Goal: Task Accomplishment & Management: Complete application form

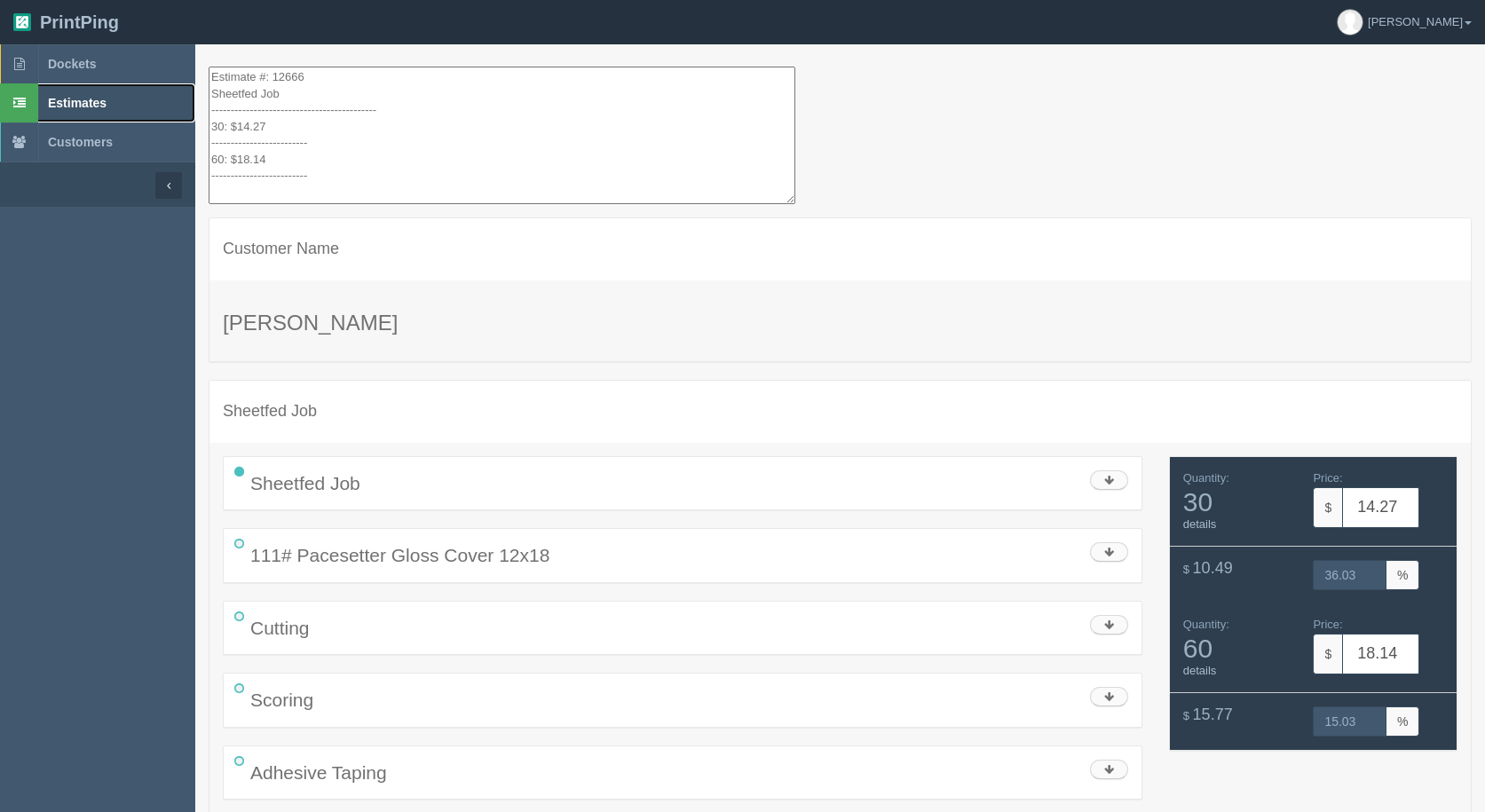
click at [75, 99] on span "Estimates" at bounding box center [77, 103] width 58 height 15
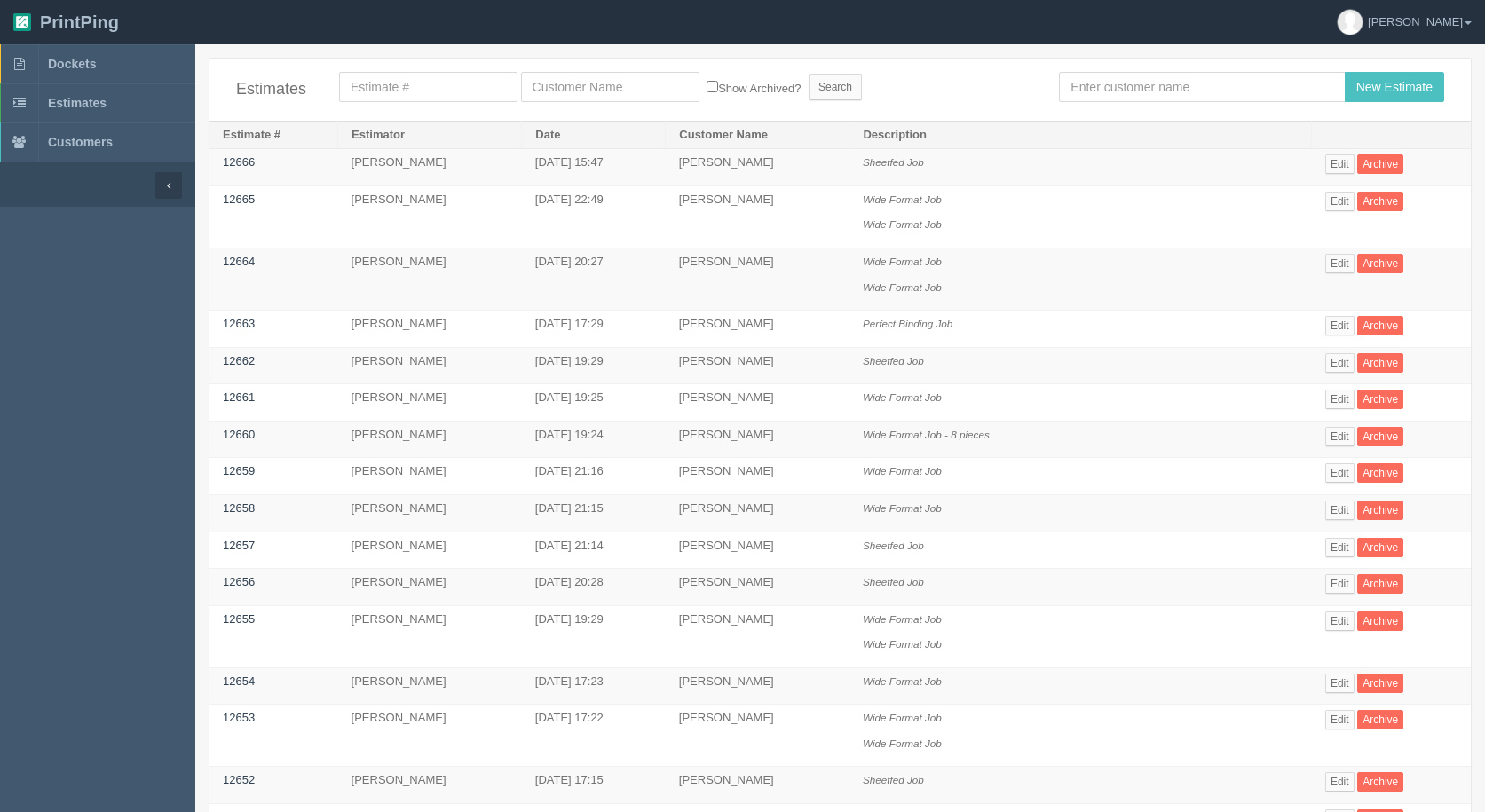
click at [1271, 103] on div "Estimates Show Archived? Search New Estimate" at bounding box center [839, 89] width 1261 height 62
click at [1179, 77] on input "text" at bounding box center [1201, 86] width 286 height 30
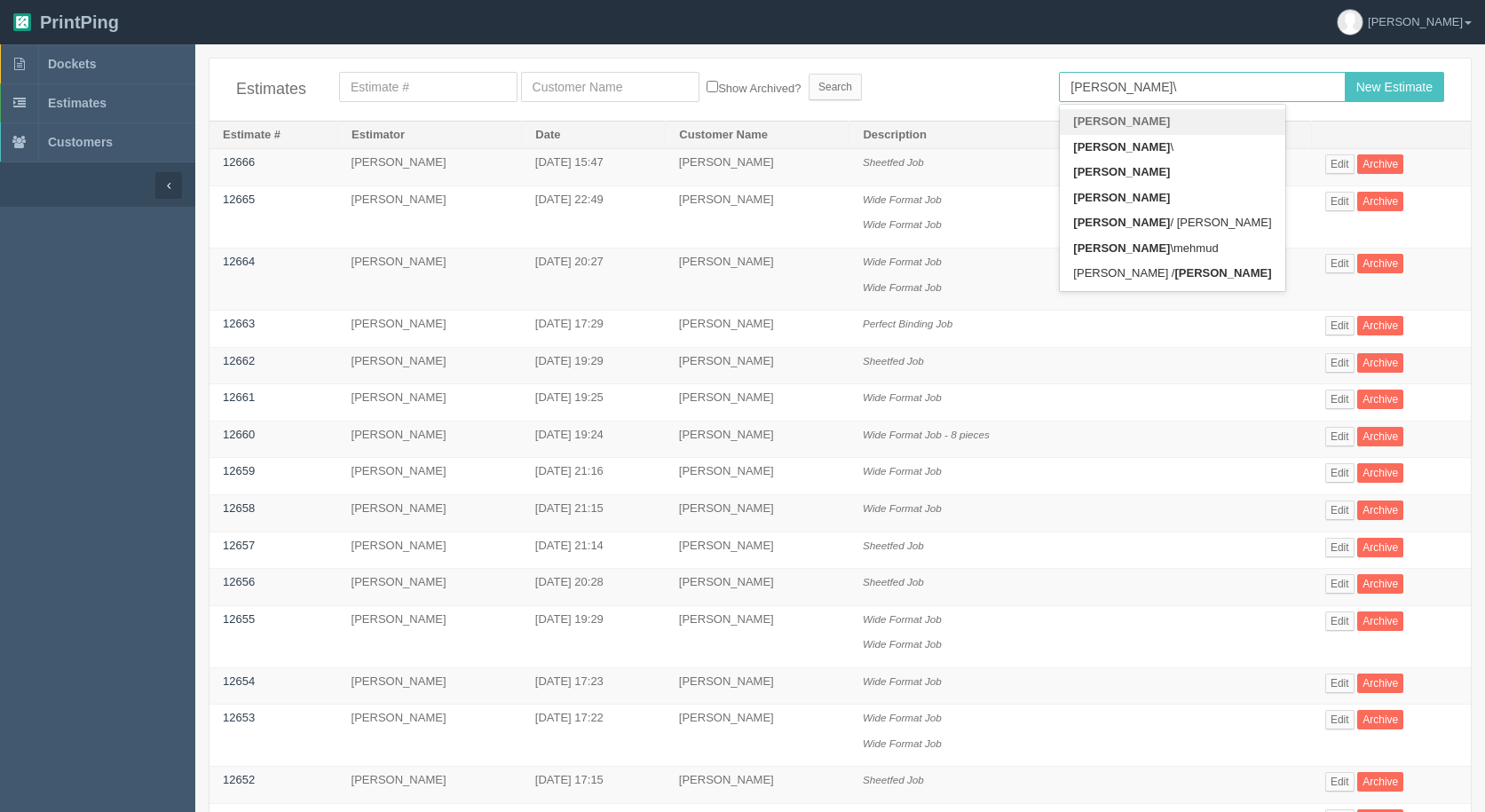
type input "zunaid\"
click at [1345, 72] on input "New Estimate" at bounding box center [1394, 86] width 99 height 30
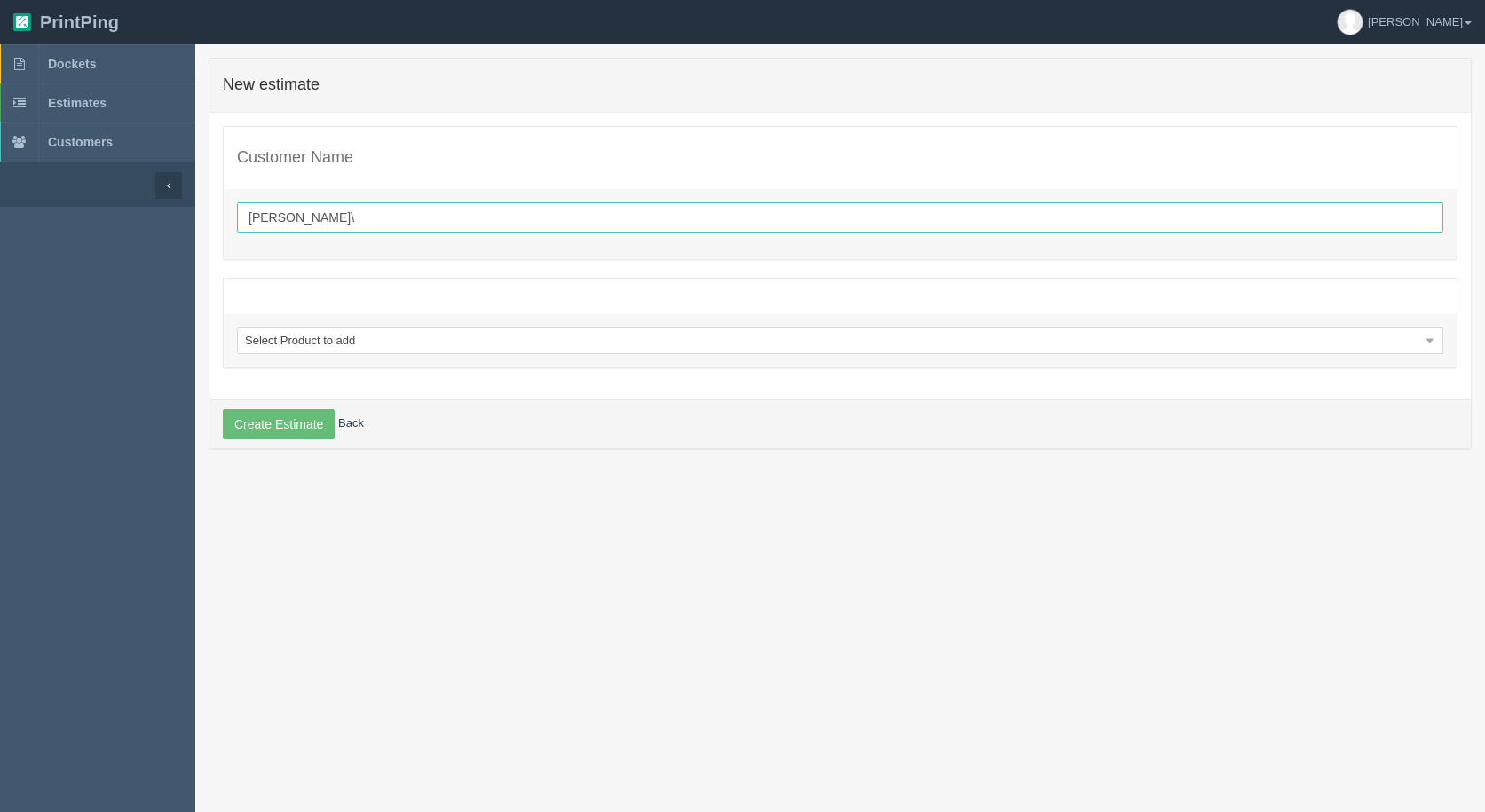
click at [523, 212] on input "zunaid\" at bounding box center [840, 217] width 1206 height 30
type input "[PERSON_NAME]"
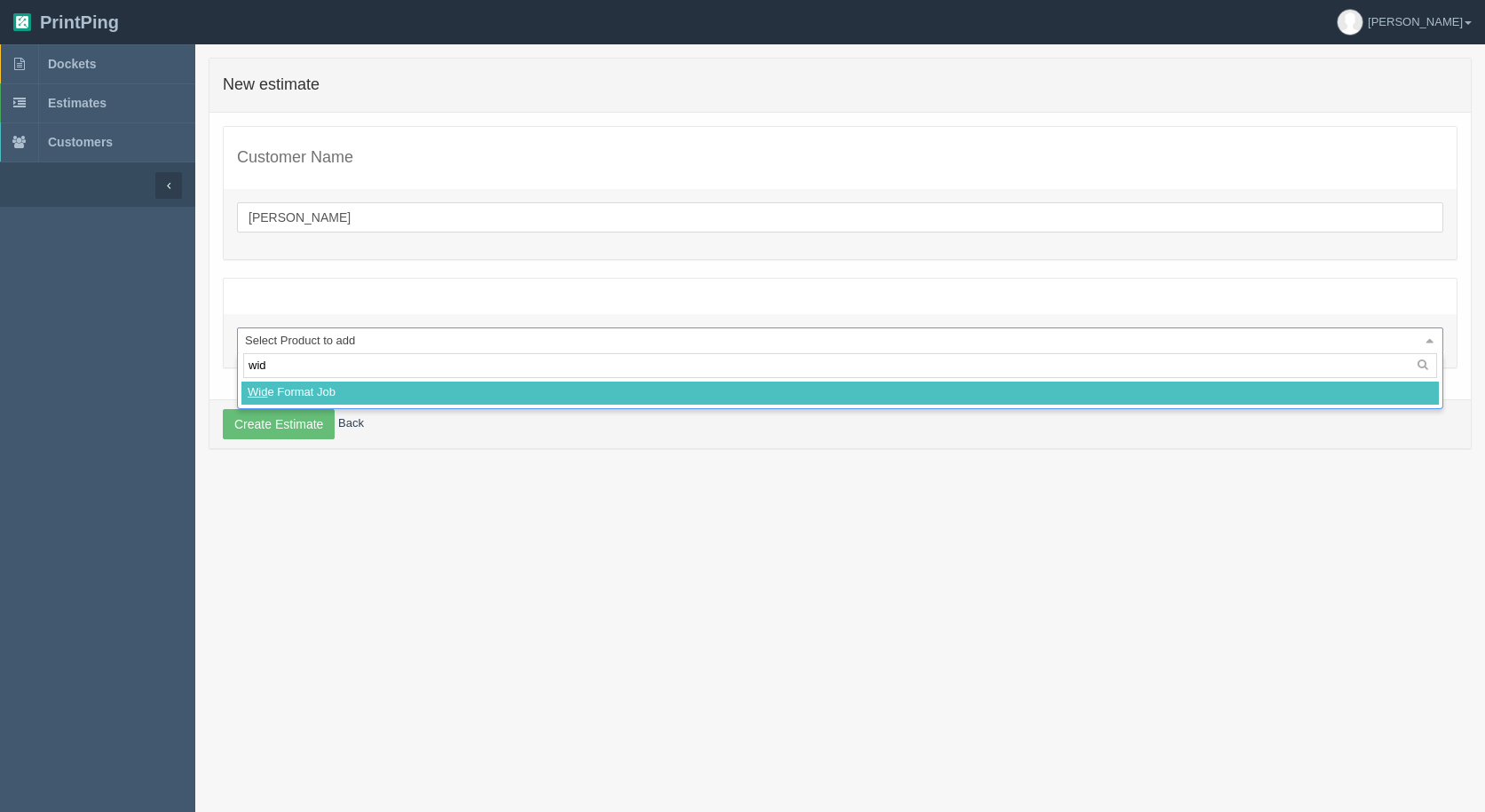
type input "wide"
select select
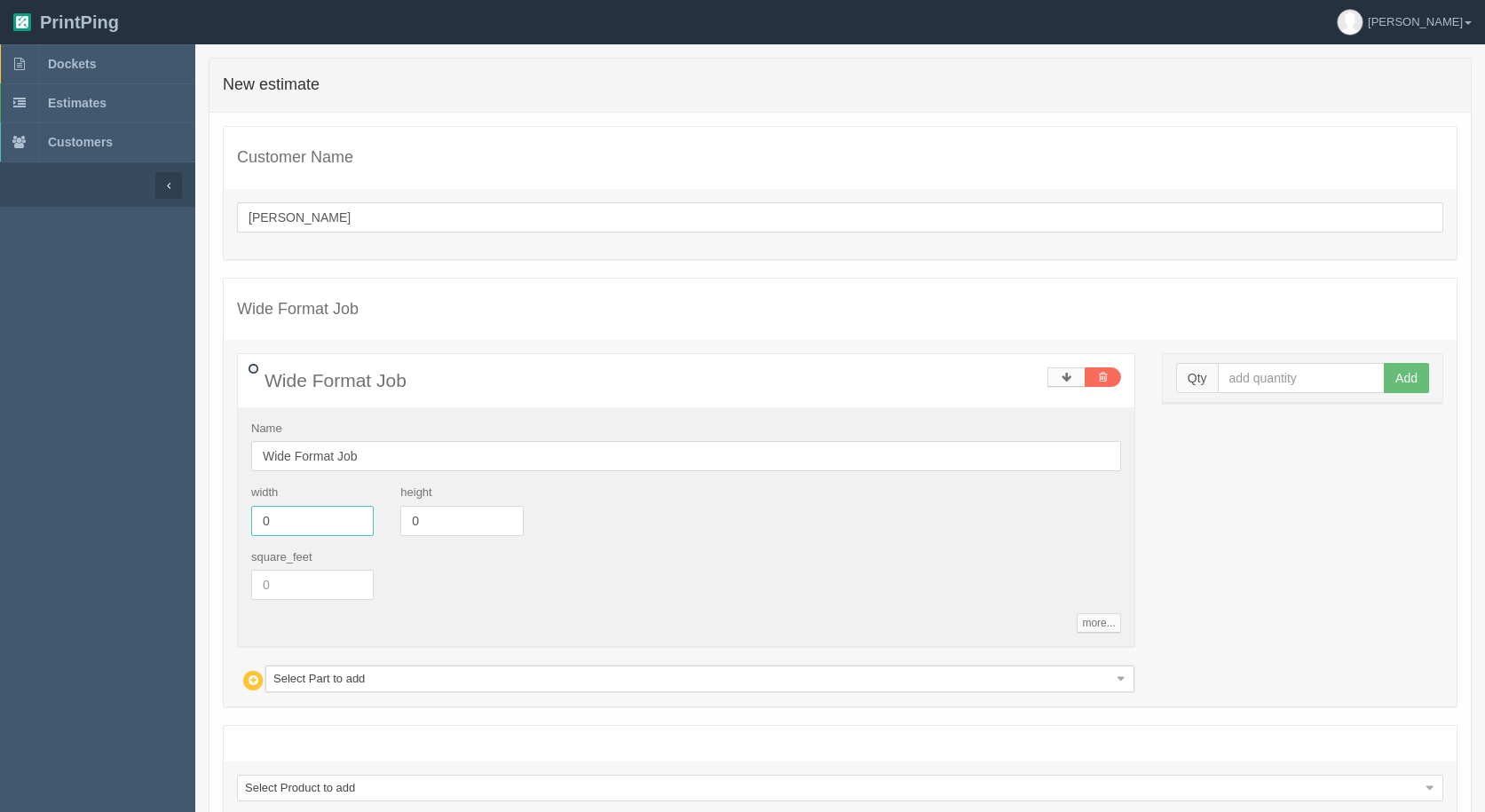
drag, startPoint x: 181, startPoint y: 516, endPoint x: 0, endPoint y: 514, distance: 181.0
click at [0, 507] on section "Dockets Estimates Customers" at bounding box center [742, 486] width 1485 height 883
type input "2"
type input "2.7"
click at [1337, 368] on input "text" at bounding box center [1301, 377] width 167 height 30
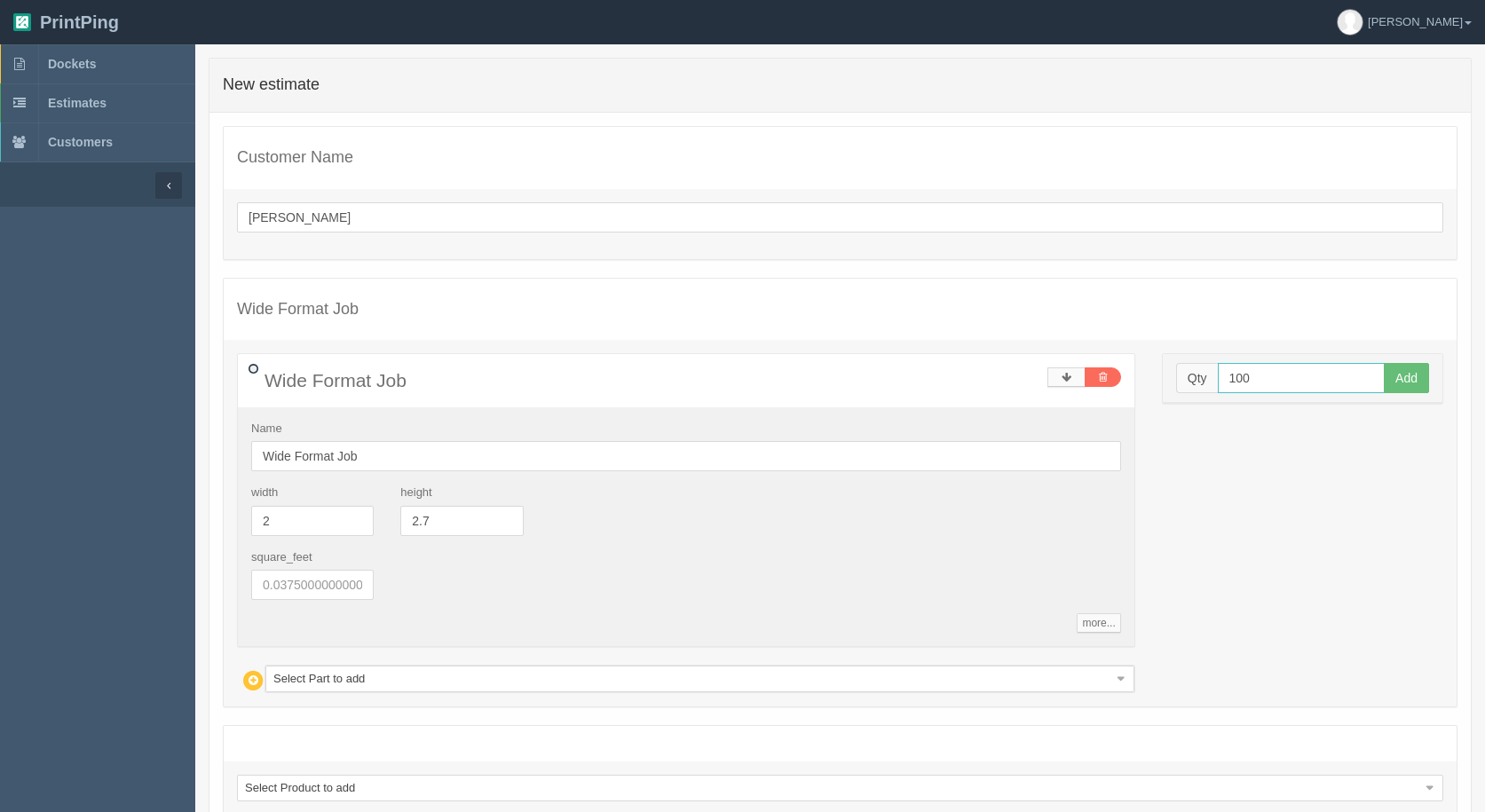
type input "100"
click at [1384, 363] on button "Add" at bounding box center [1407, 377] width 45 height 30
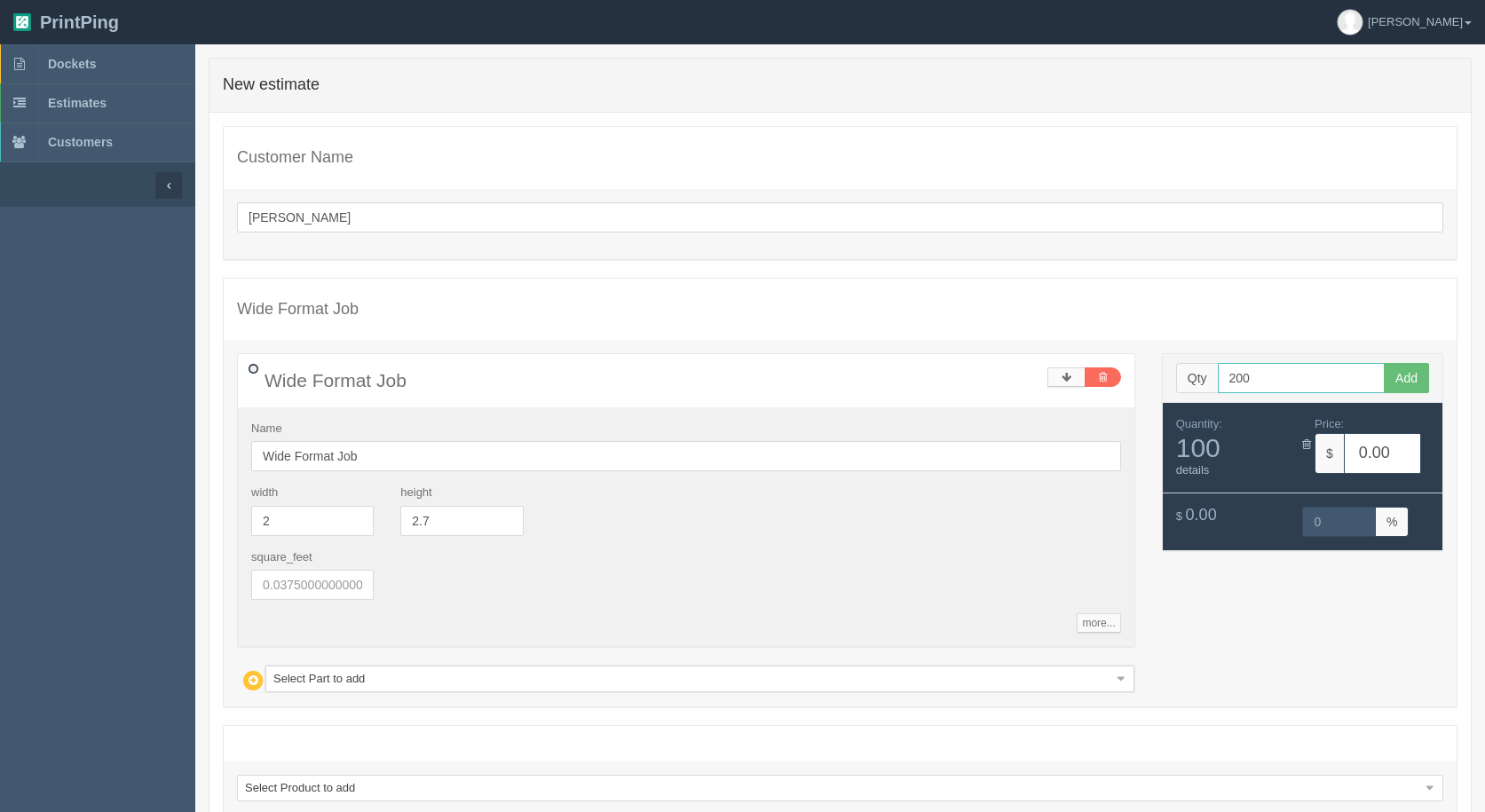
type input "200"
click at [1384, 363] on button "Add" at bounding box center [1407, 377] width 45 height 30
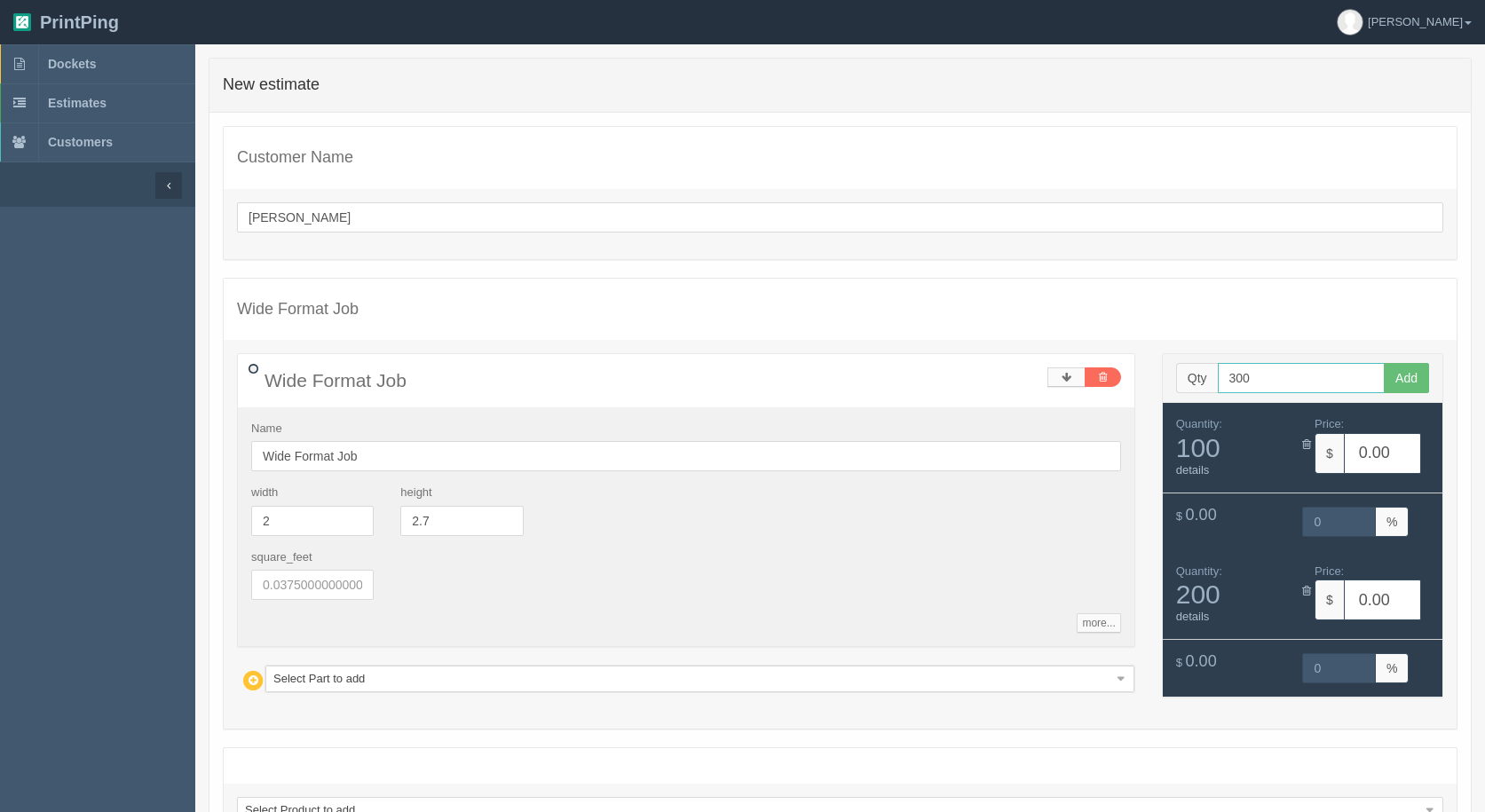
type input "300"
click at [1384, 363] on button "Add" at bounding box center [1407, 377] width 45 height 30
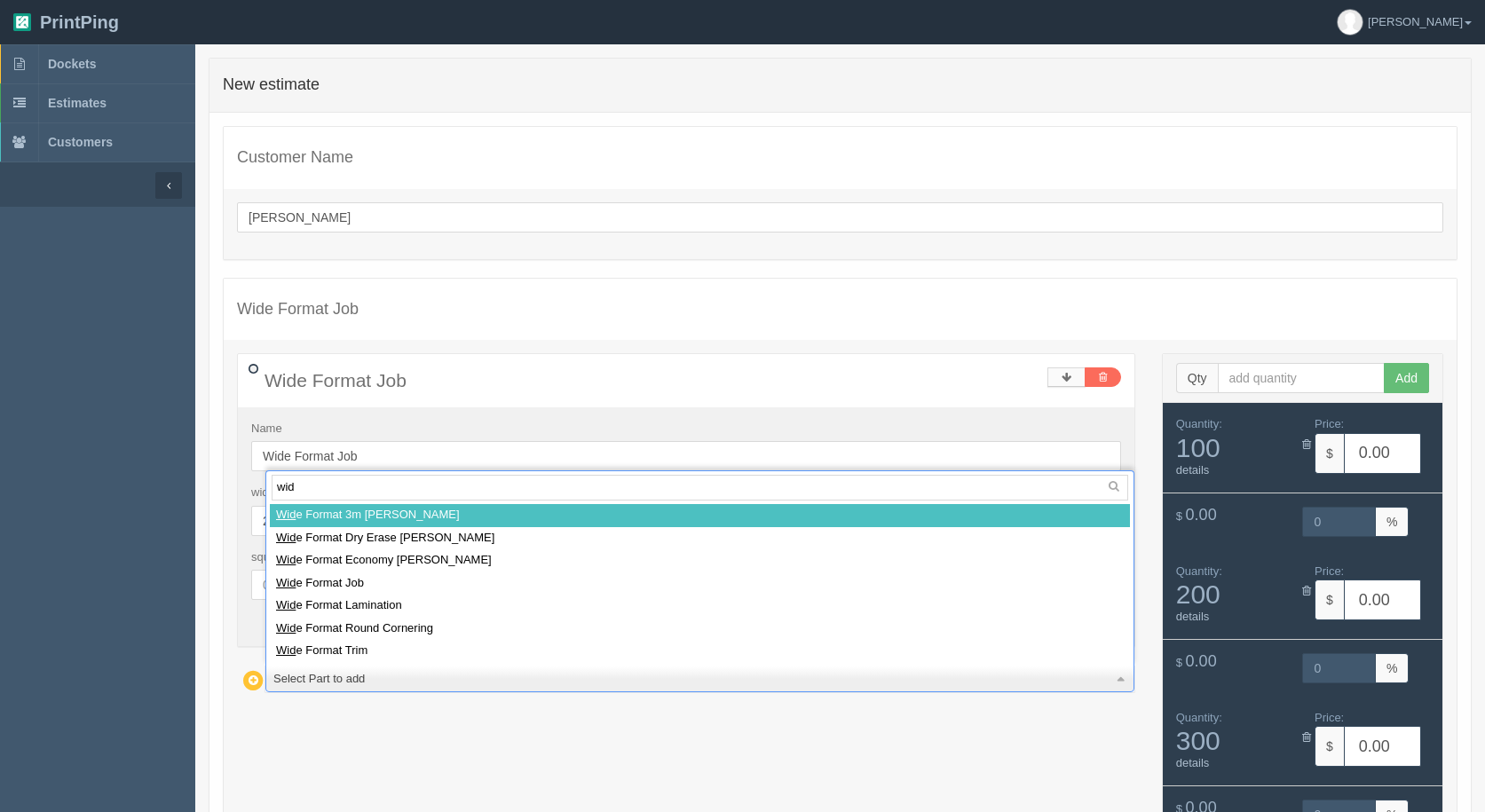
type input "wide"
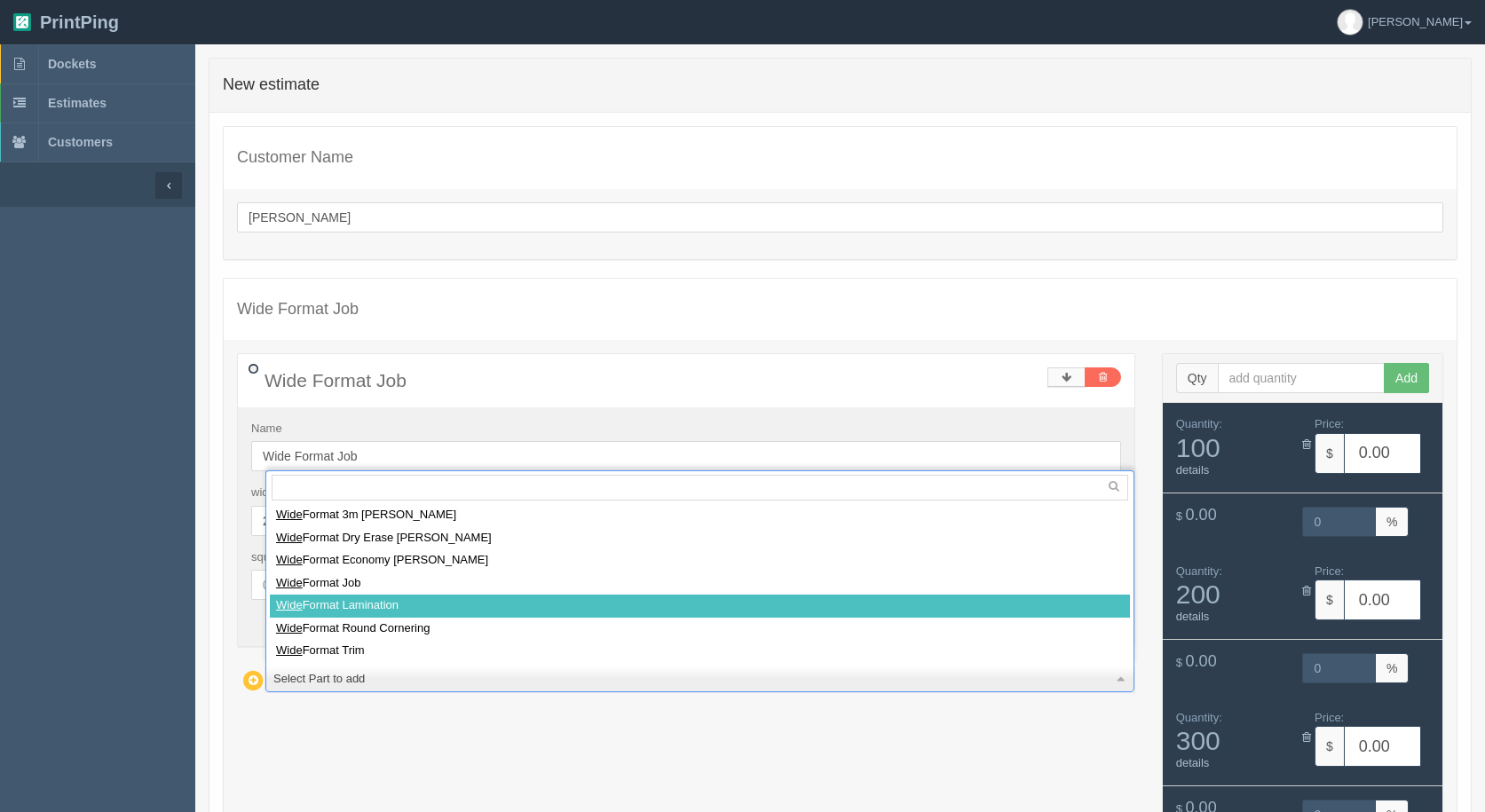
select select
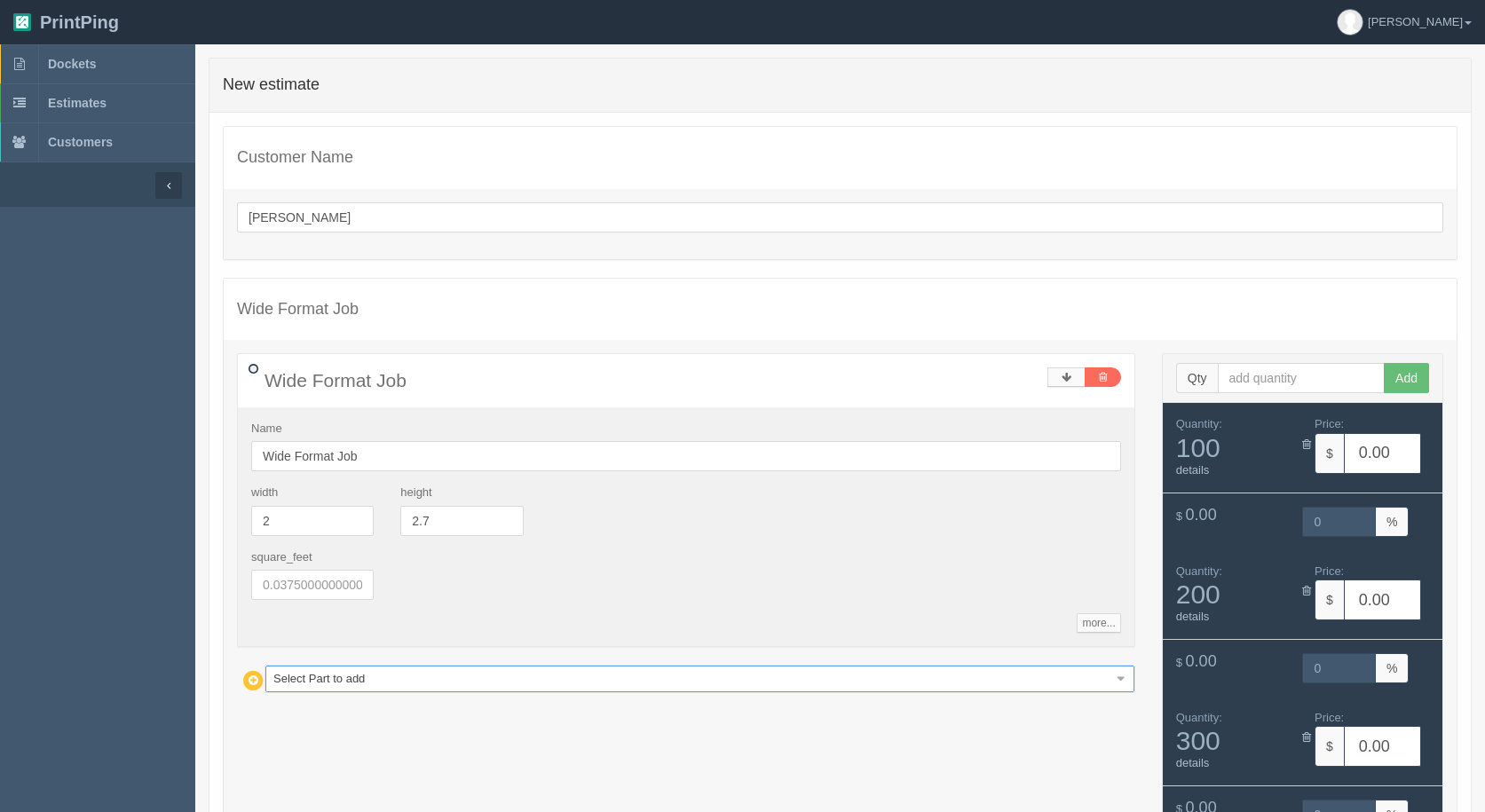
type input "11.91"
type input "14.96"
type input "18.84"
type input "15.02"
type input "25.77"
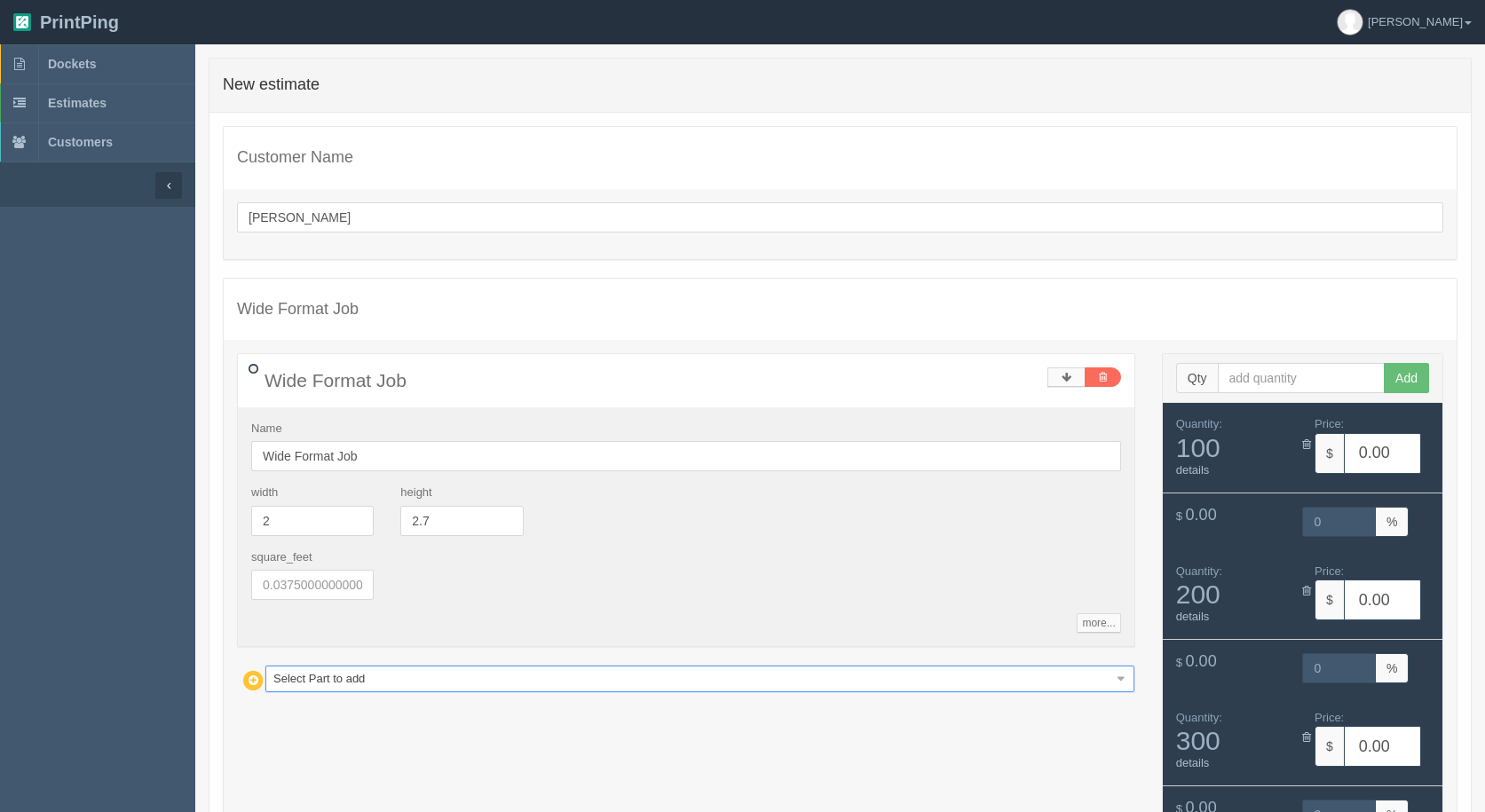
type input "14.99"
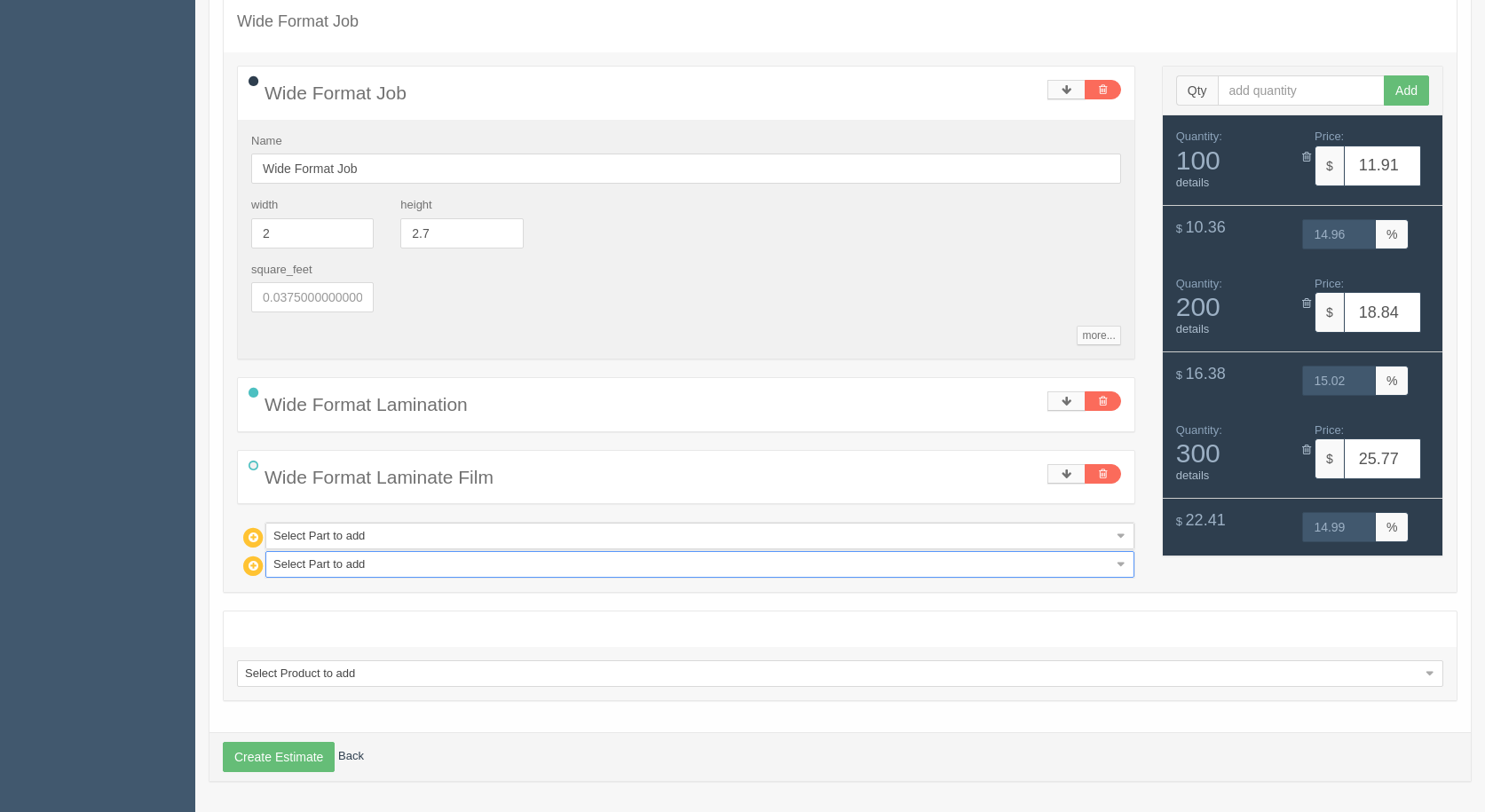
scroll to position [288, 0]
click at [1076, 463] on link at bounding box center [1067, 472] width 38 height 19
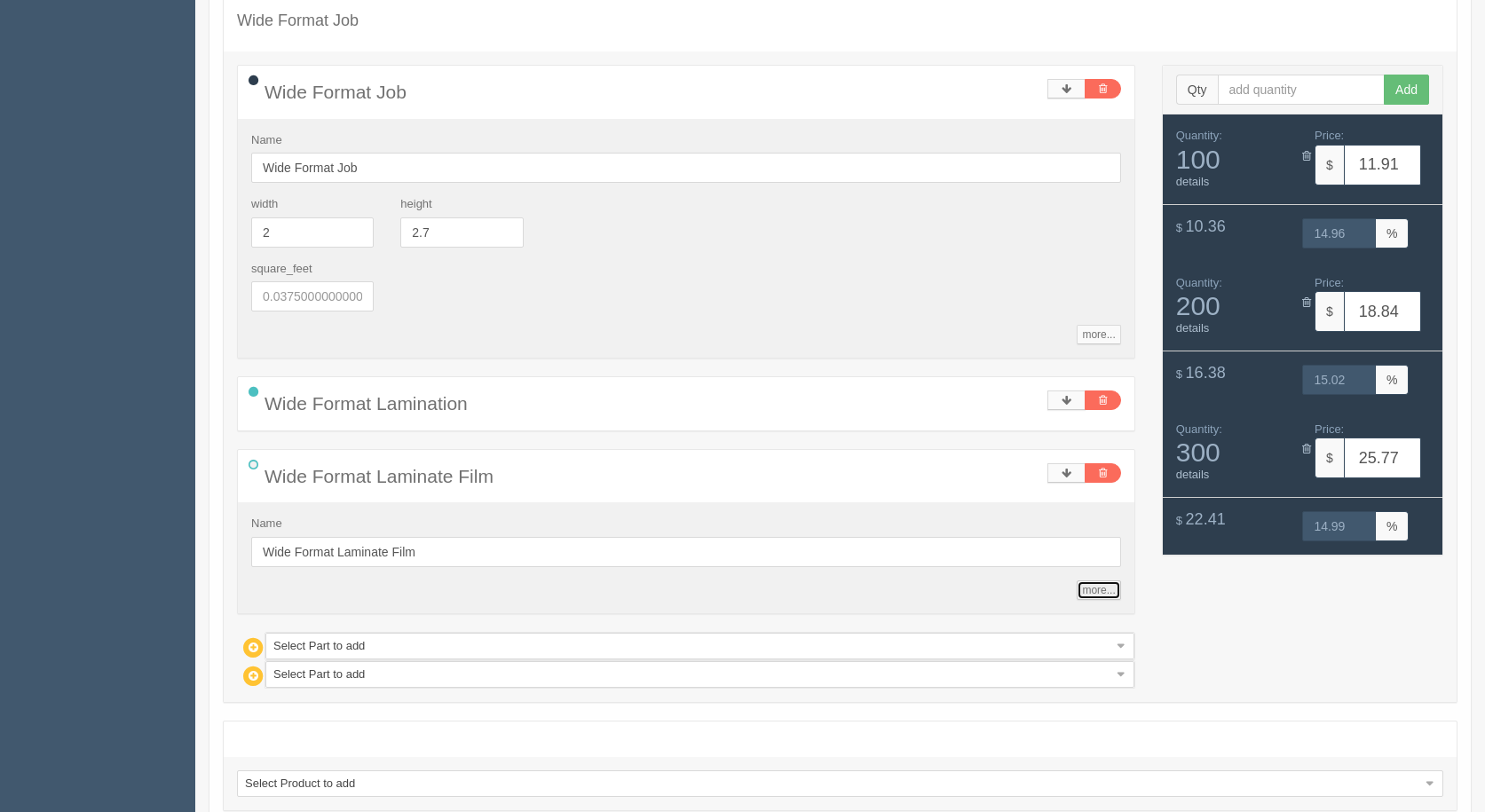
click at [1097, 596] on link "more..." at bounding box center [1099, 589] width 44 height 19
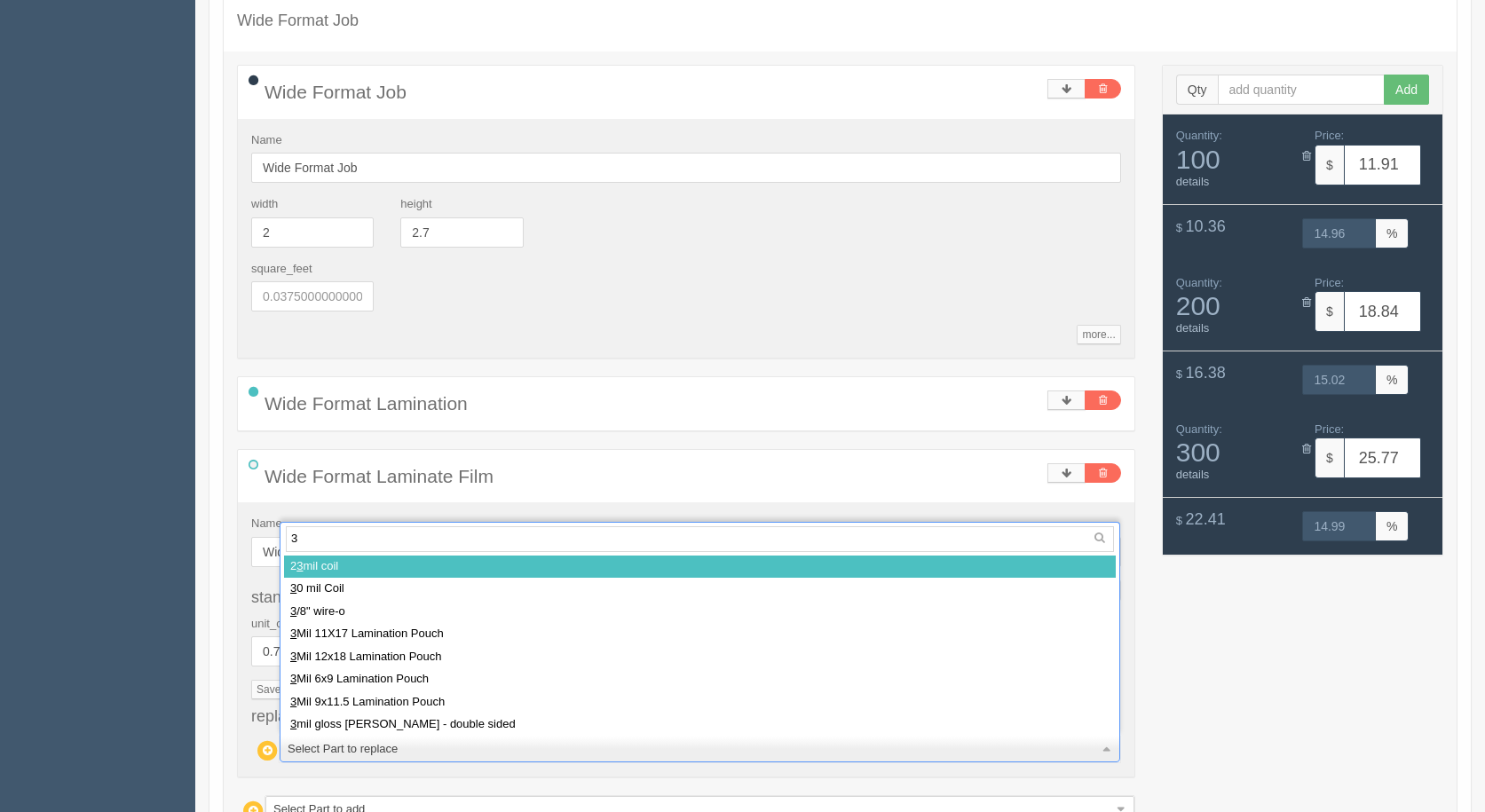
type input "3m"
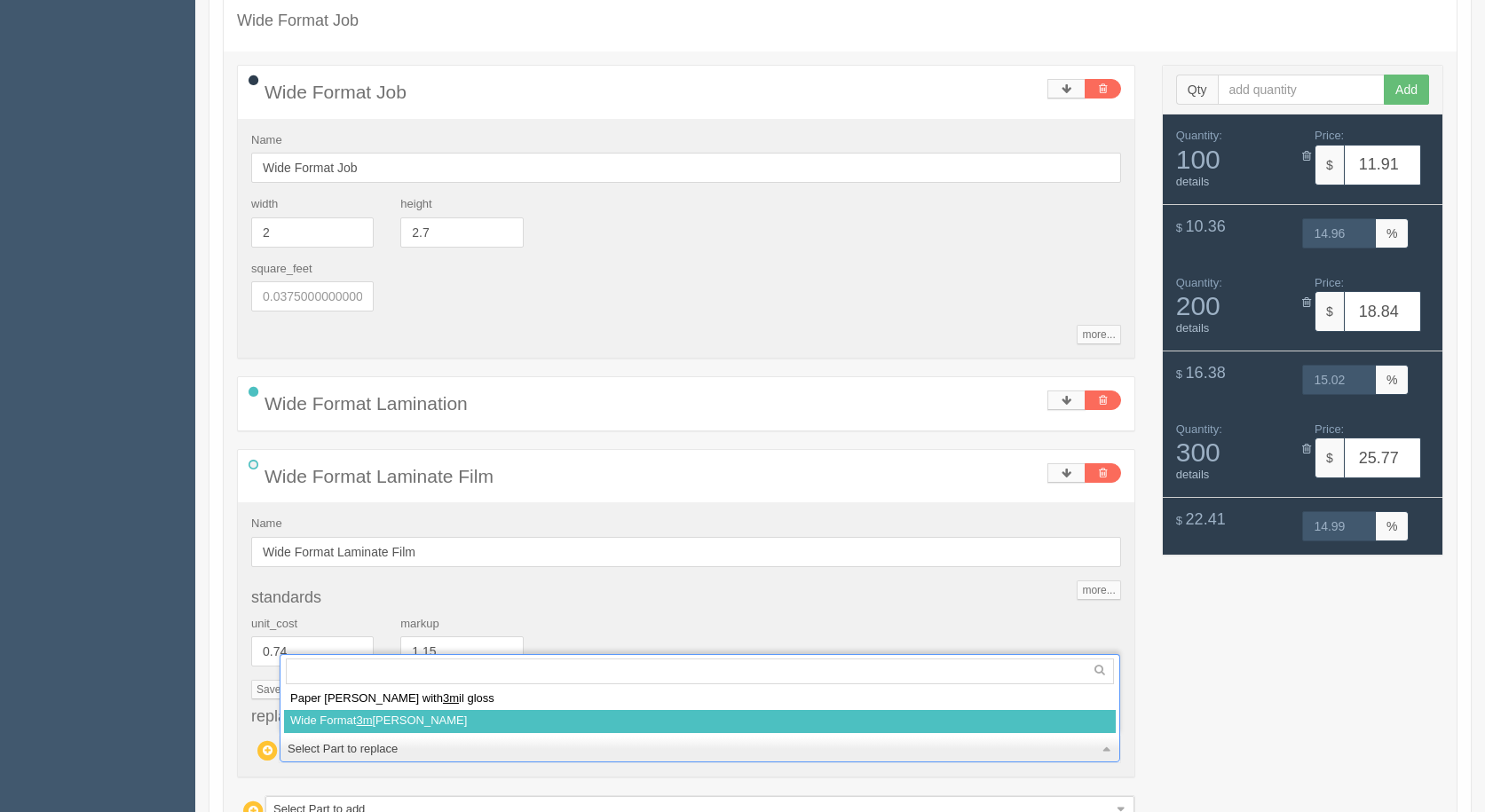
select select
type input "13.64"
type input "15.01"
type input "22.29"
type input "15.02"
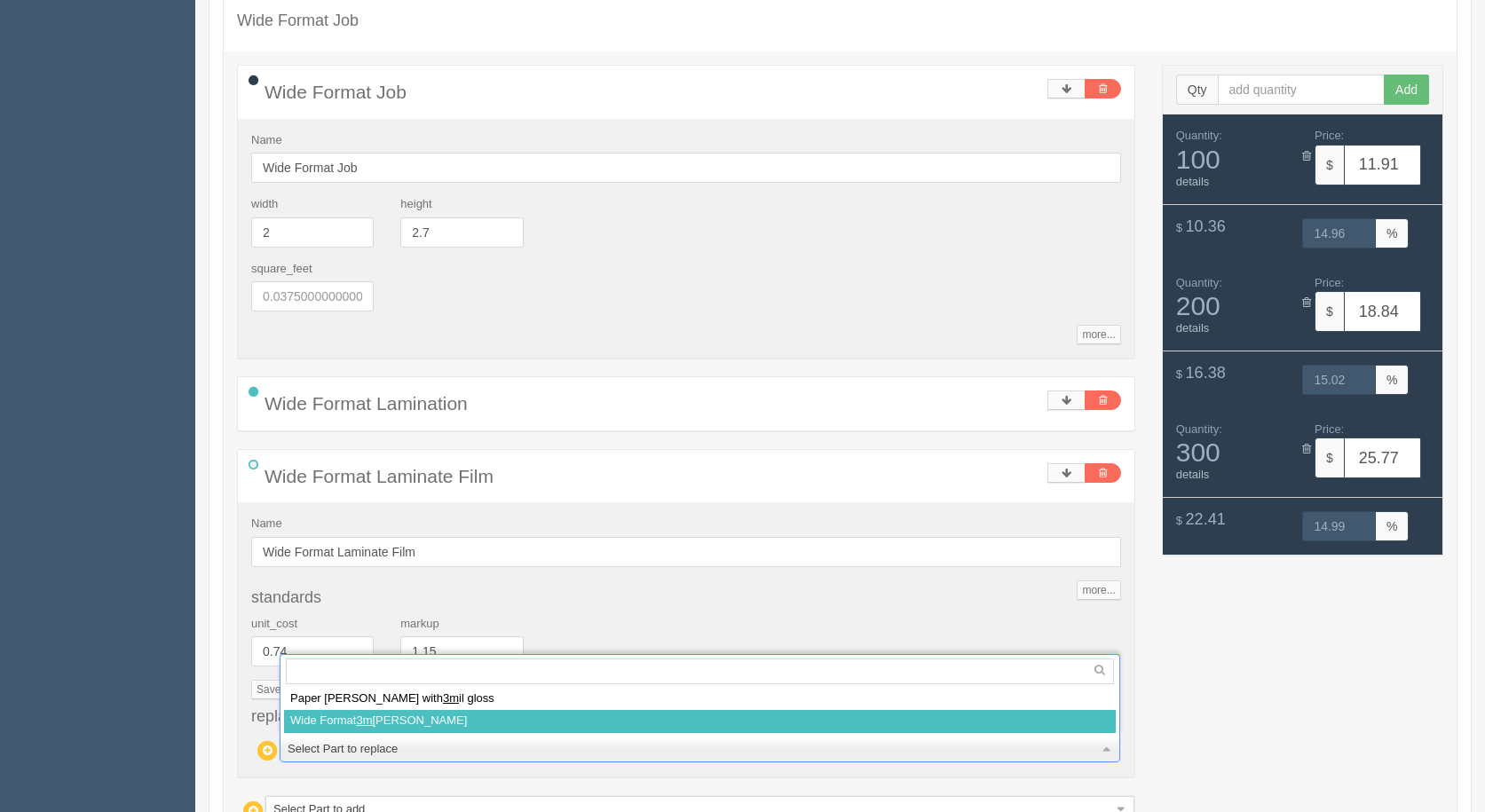
type input "30.94"
type input "14.98"
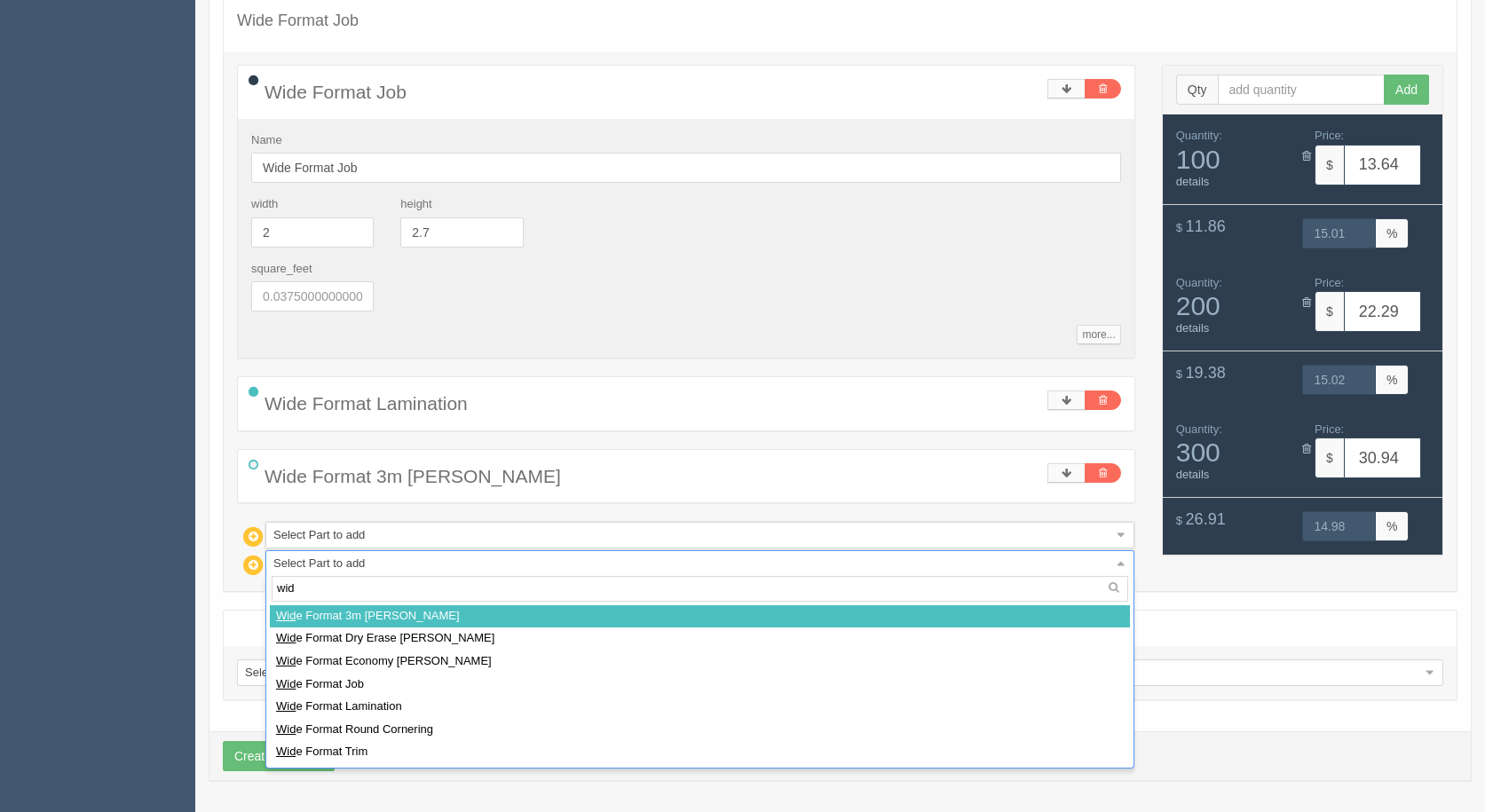
type input "wide"
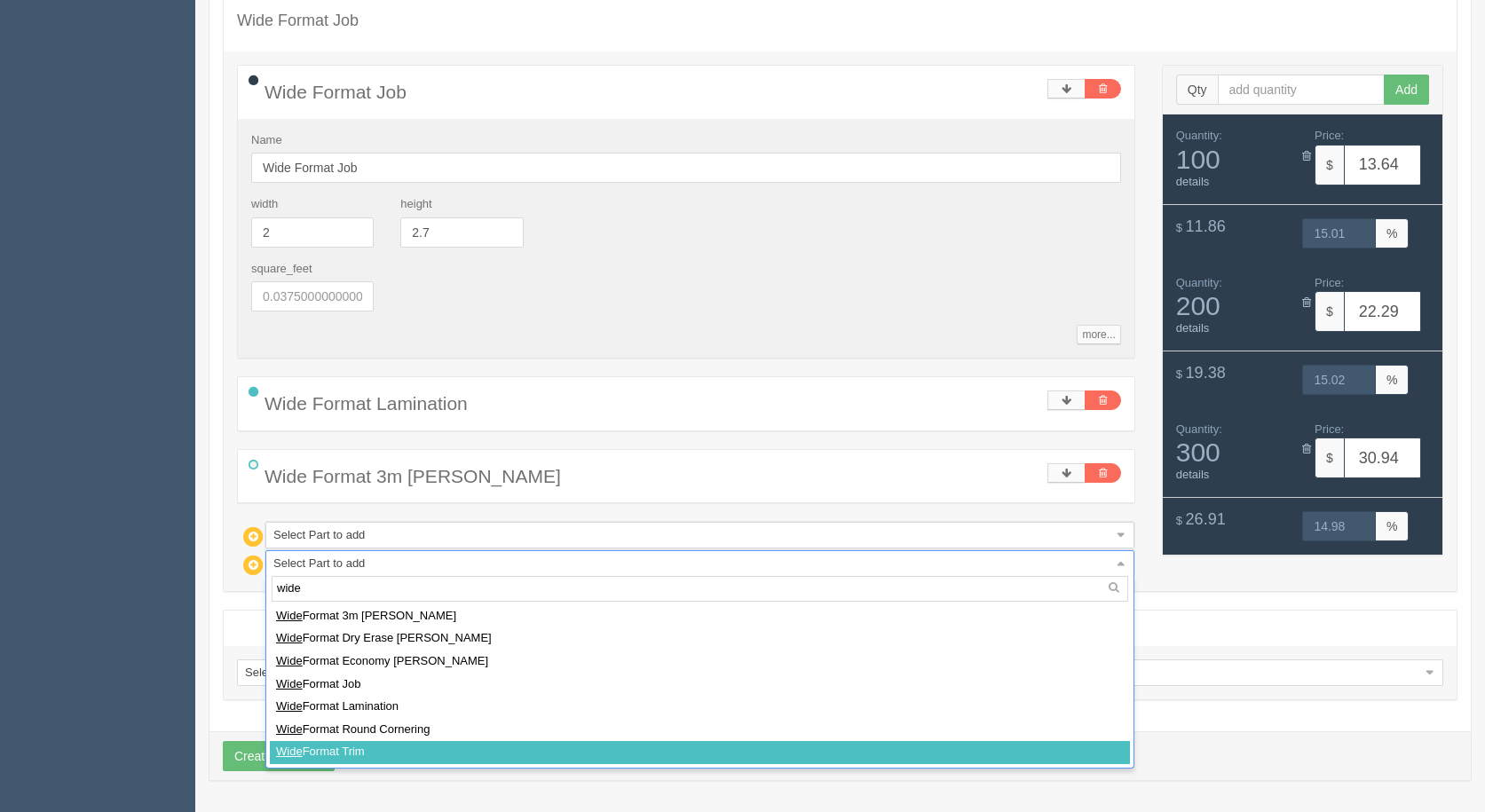
select select
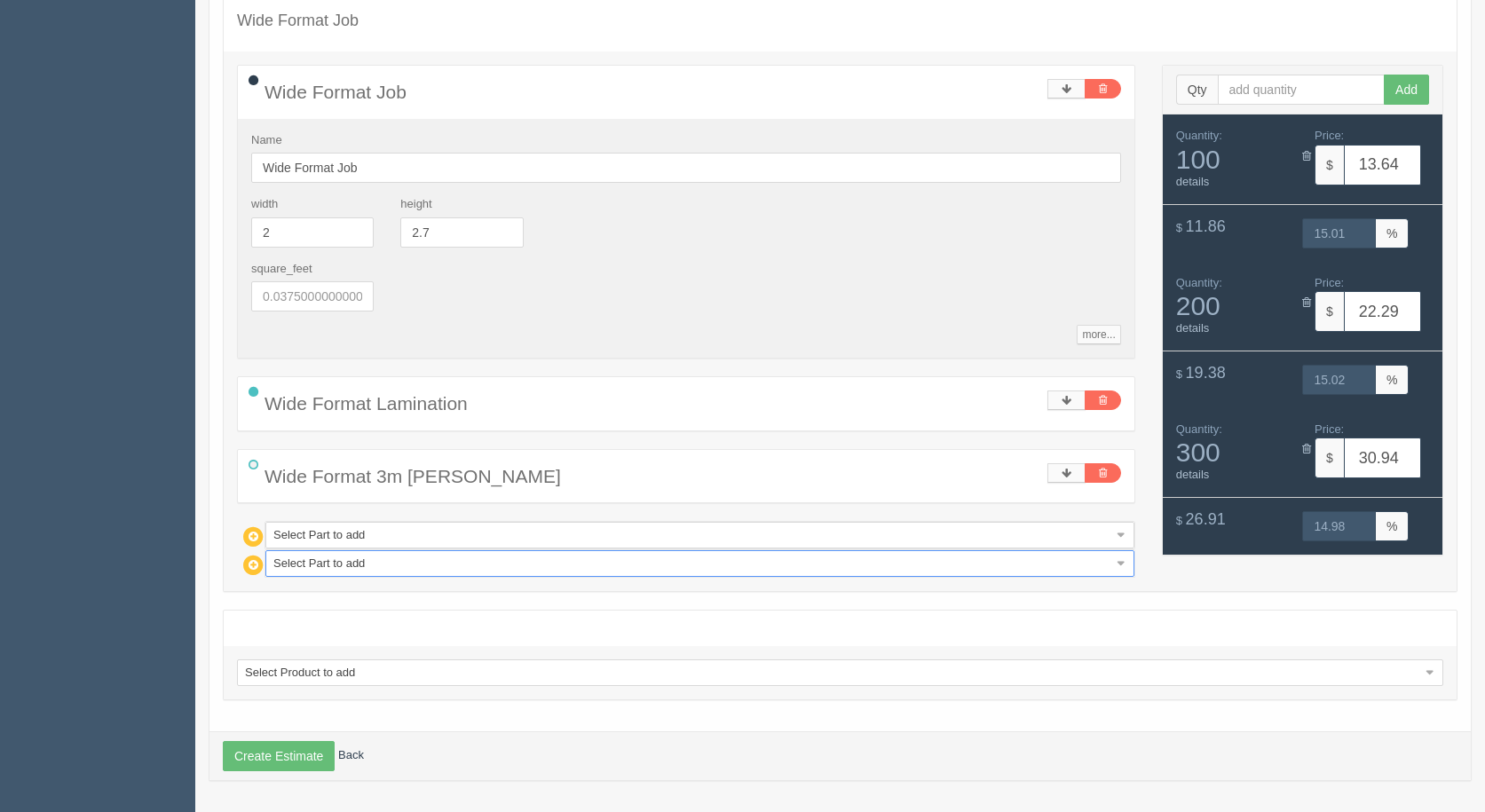
type input "15.51"
type input "15.06"
type input "26.03"
type input "15.02"
type input "36.55"
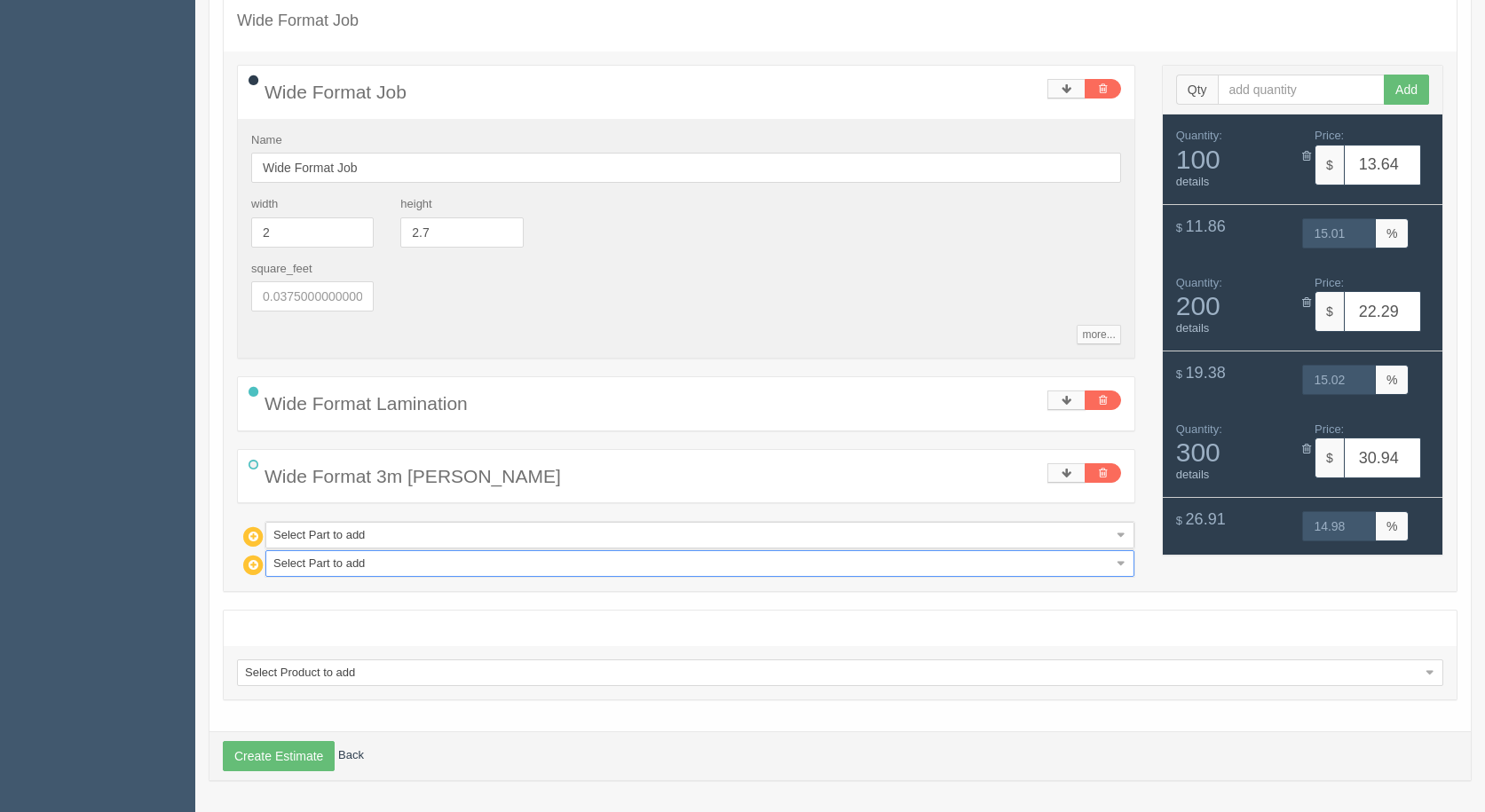
type input "15.01"
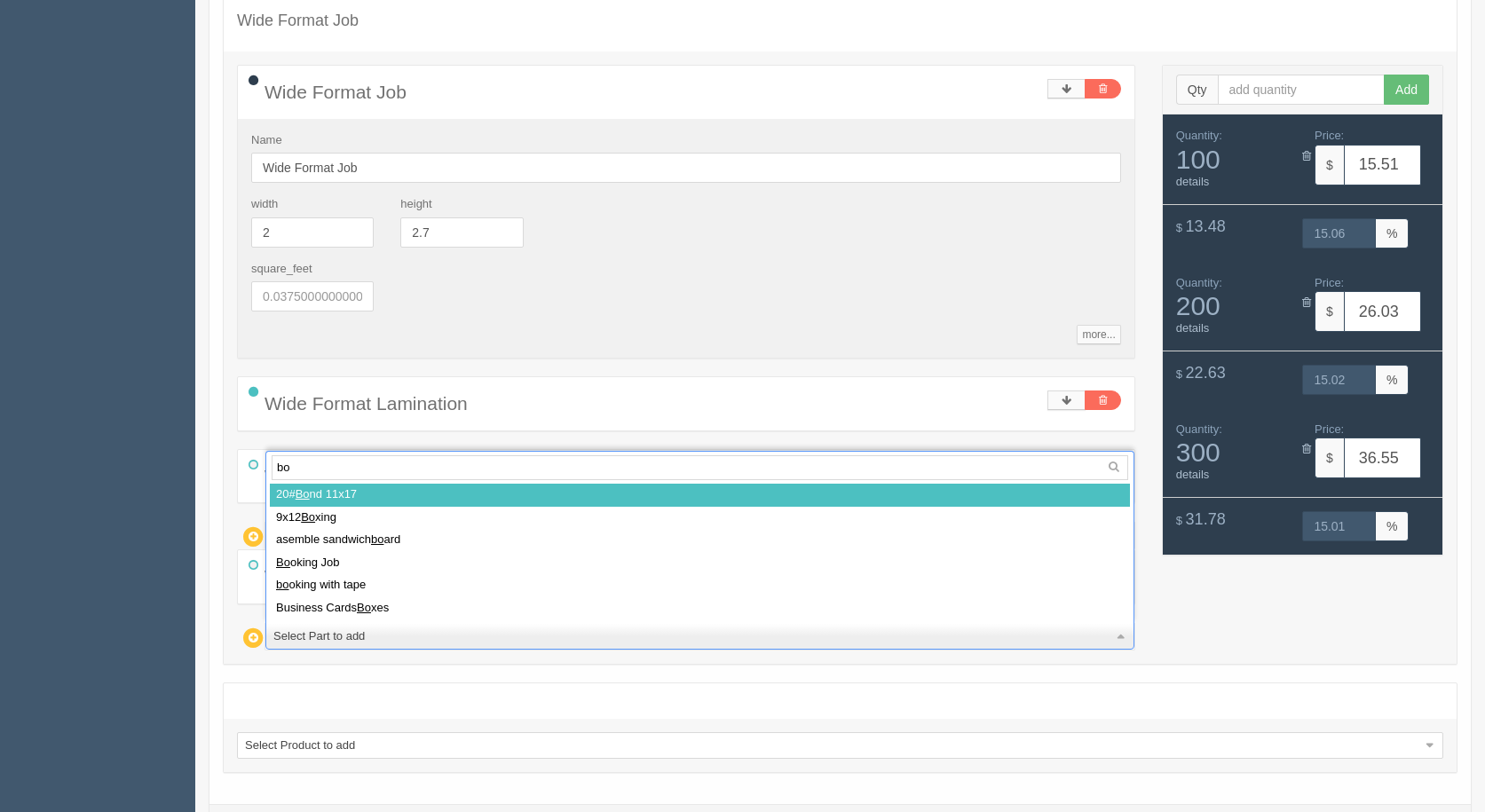
type input "box"
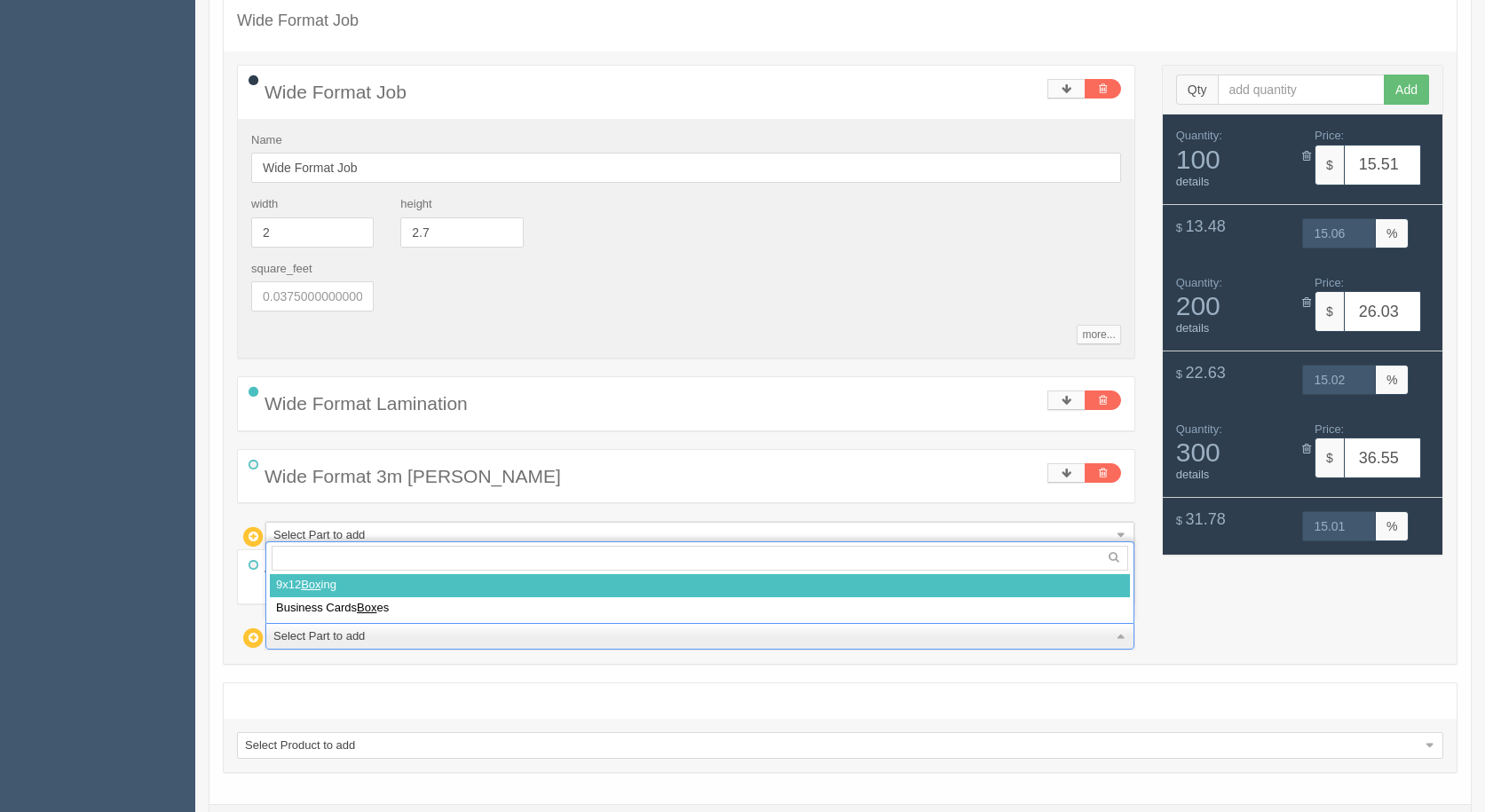
select select
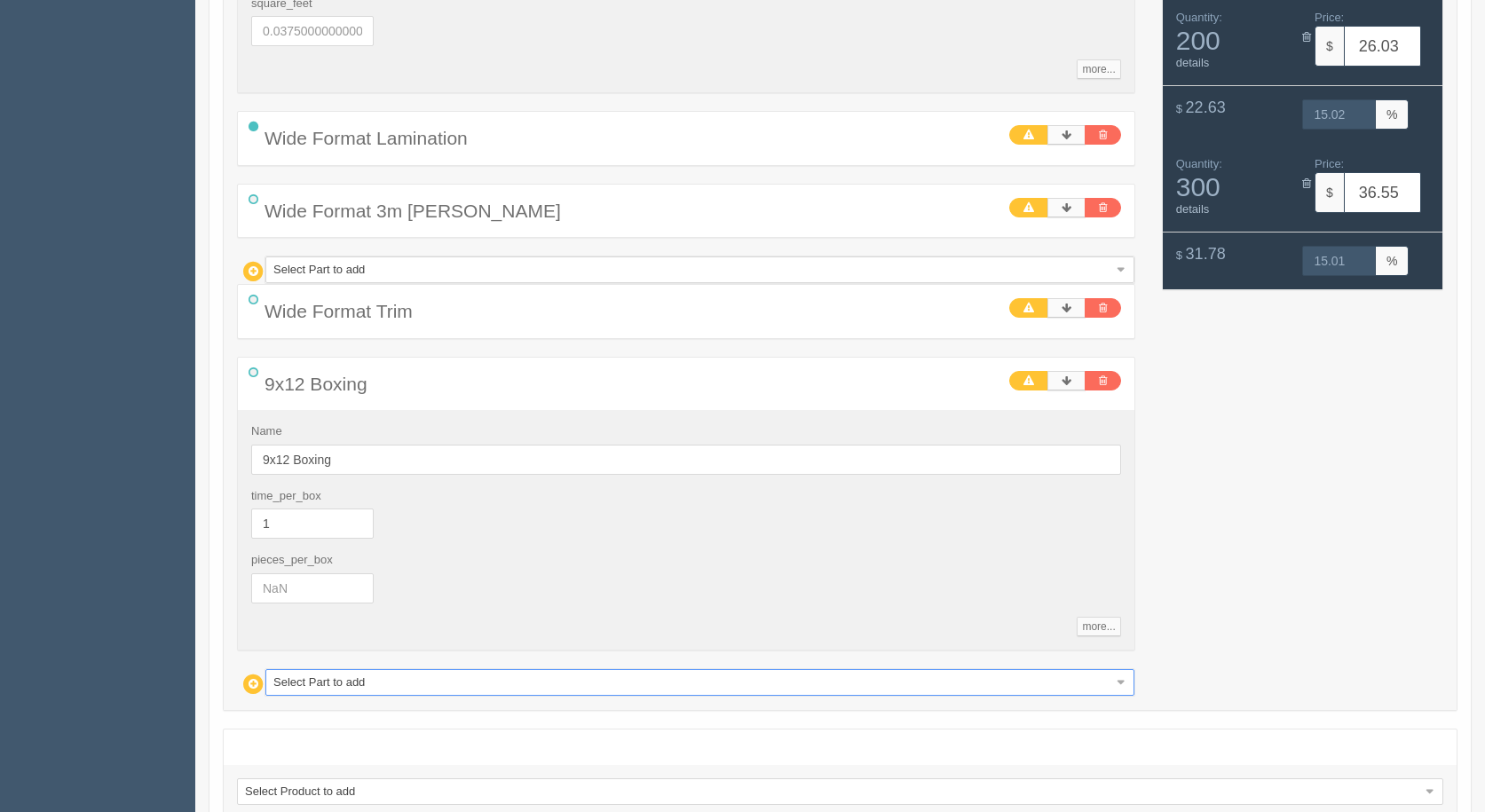
scroll to position [555, 0]
drag, startPoint x: 276, startPoint y: 573, endPoint x: 193, endPoint y: 552, distance: 85.6
click at [199, 556] on div "0 error(s) prohibited this estimate from being saved: New estimate Customer Nam…" at bounding box center [840, 209] width 1289 height 1414
type input "300"
type input "16.50"
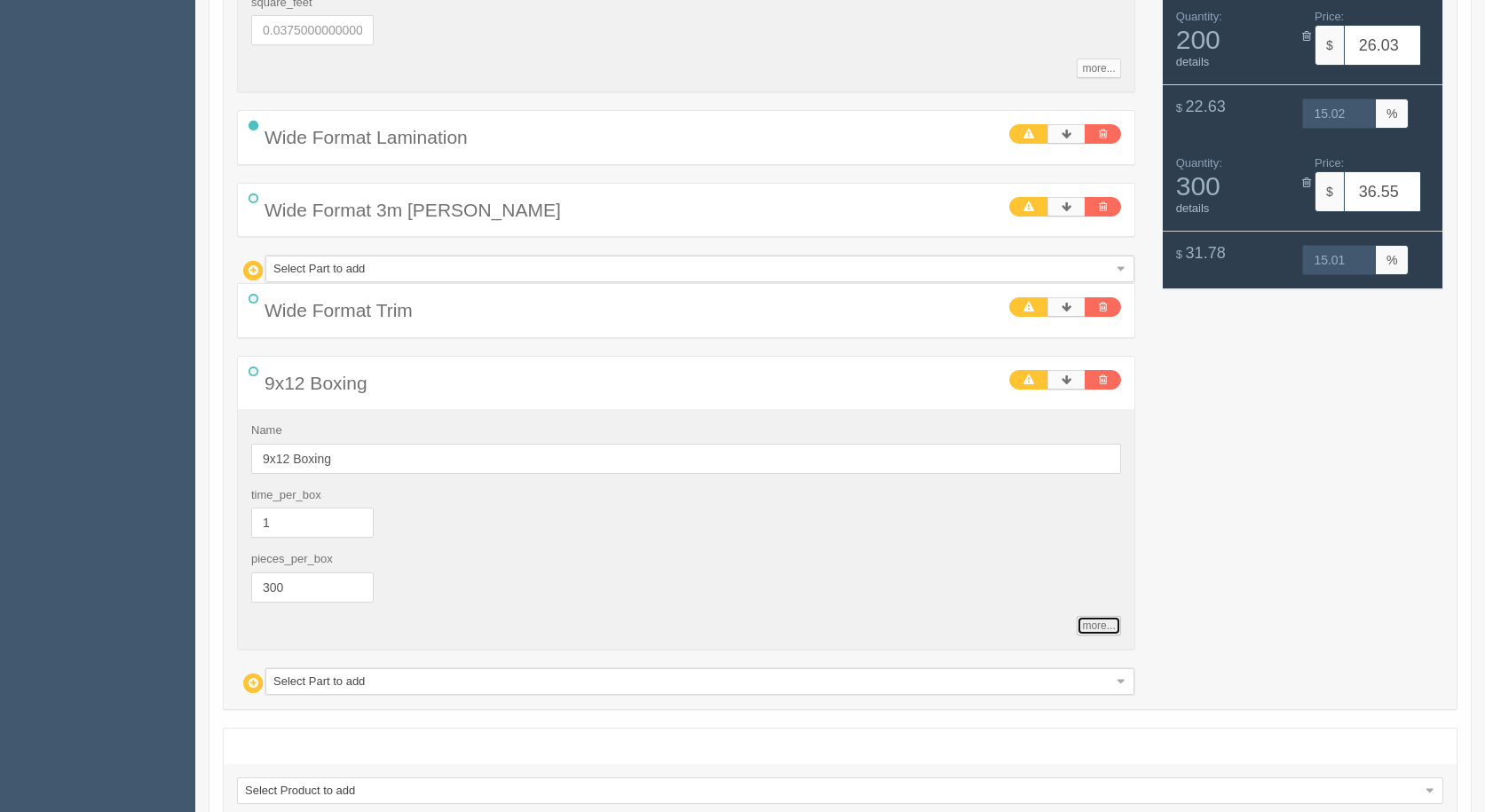
type input "14.98"
type input "27.03"
type input "15.02"
type input "37.55"
type input "15.01"
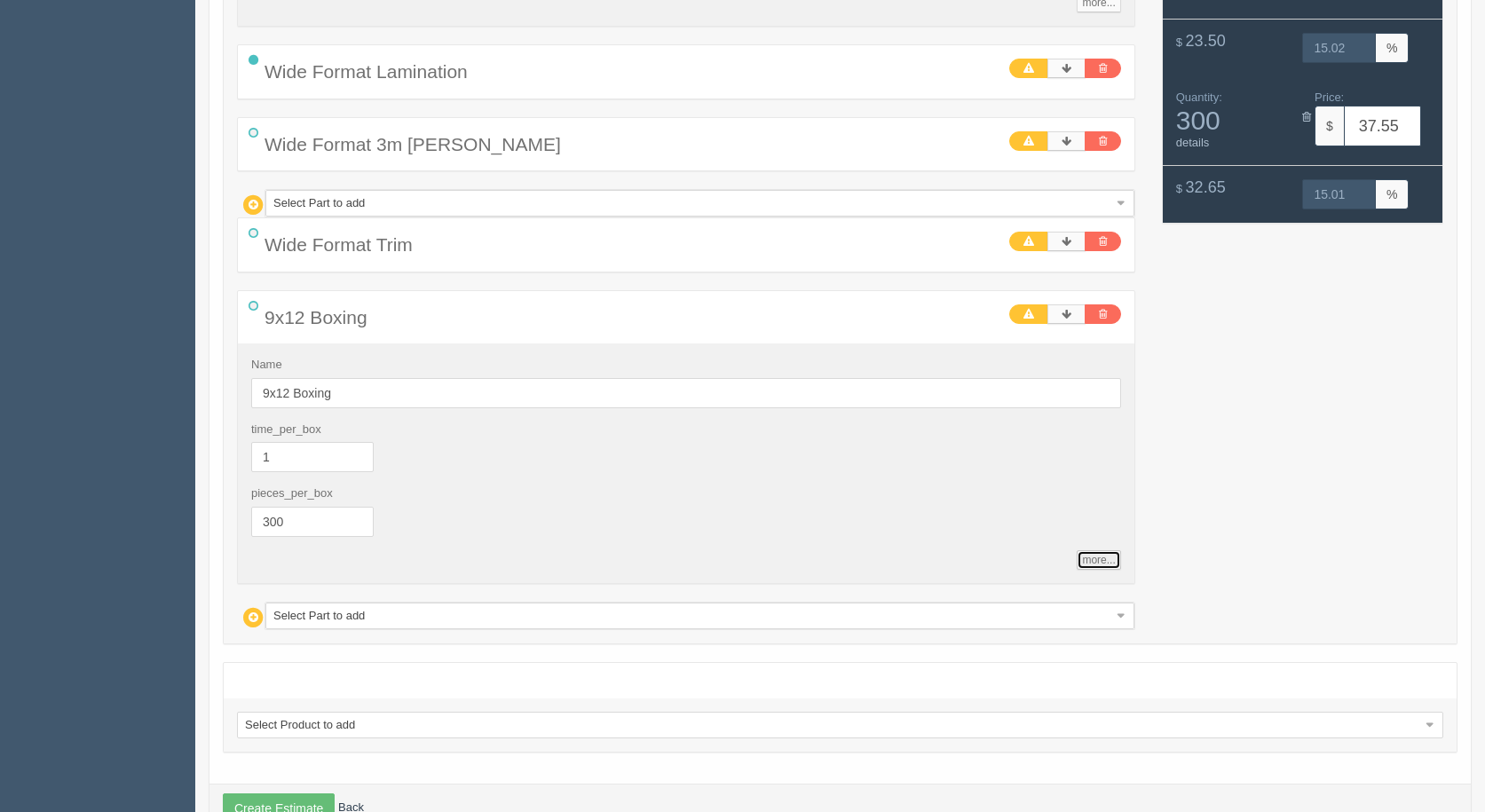
scroll to position [673, 0]
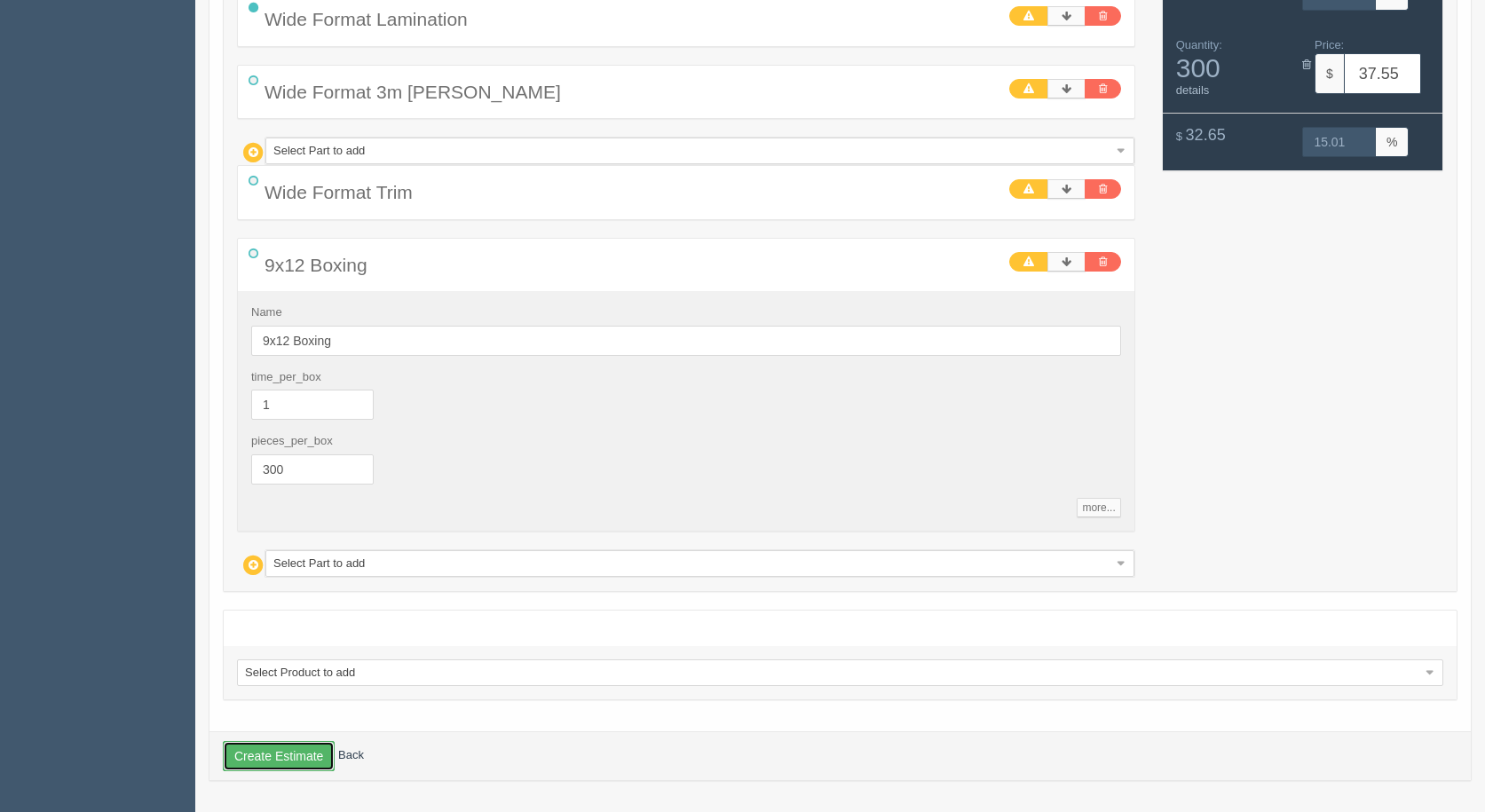
click at [276, 757] on button "Create Estimate" at bounding box center [278, 756] width 112 height 30
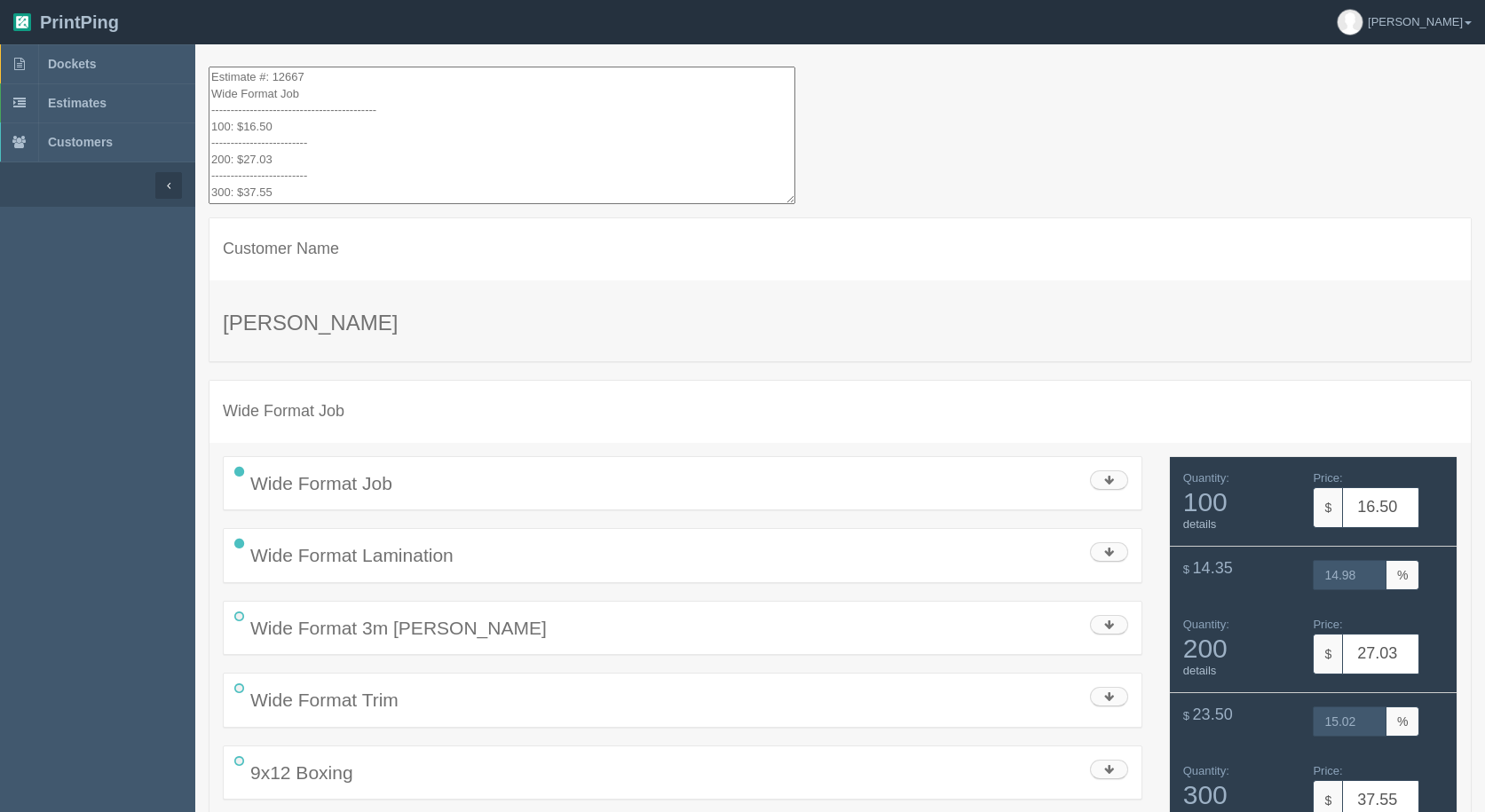
drag, startPoint x: 326, startPoint y: 175, endPoint x: 187, endPoint y: -33, distance: 250.2
click at [187, 0] on html "PrintPing [PERSON_NAME] Administration Edit account ( [EMAIL_ADDRESS][DOMAIN_NA…" at bounding box center [742, 488] width 1485 height 977
